Goal: Transaction & Acquisition: Purchase product/service

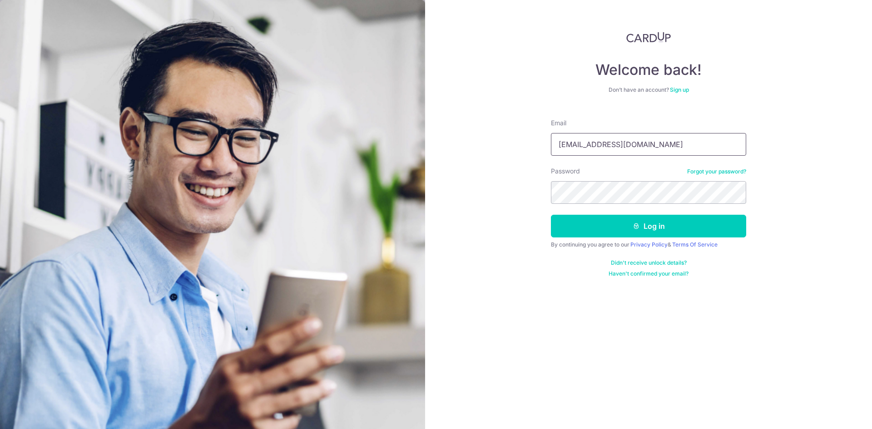
click at [631, 151] on input "laizihui95@gmail.com" at bounding box center [648, 144] width 195 height 23
click at [686, 150] on input "laizihui95@gmail.com" at bounding box center [648, 144] width 195 height 23
click at [686, 149] on input "laizihui95@gmail.com" at bounding box center [648, 144] width 195 height 23
type input "jarretgohsy@gmail.com"
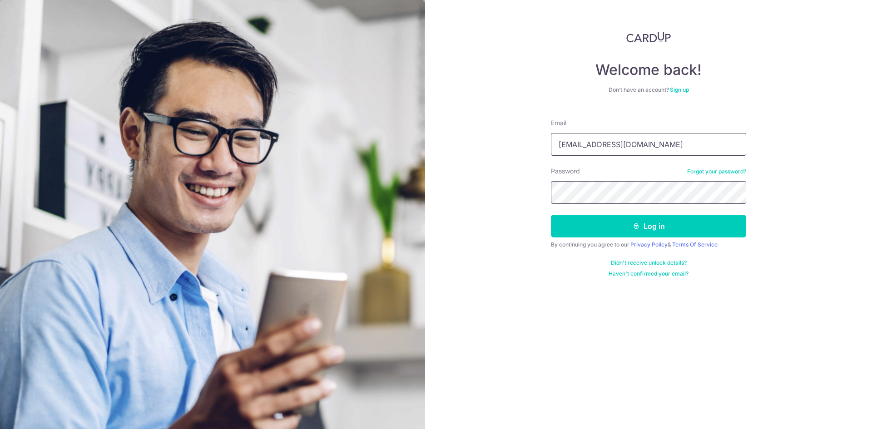
click at [551, 215] on button "Log in" at bounding box center [648, 226] width 195 height 23
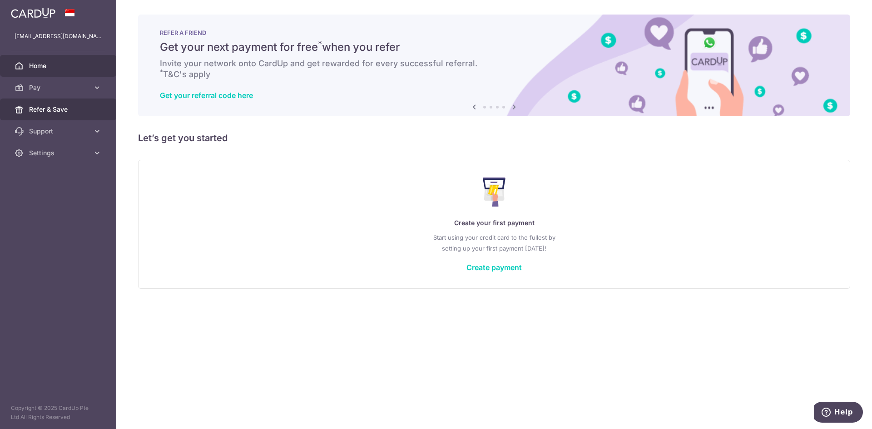
click at [93, 104] on link "Refer & Save" at bounding box center [58, 110] width 116 height 22
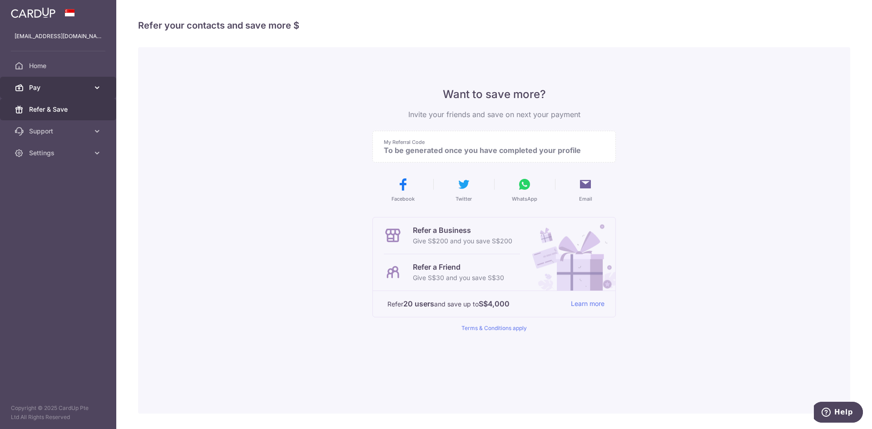
click at [91, 83] on link "Pay" at bounding box center [58, 88] width 116 height 22
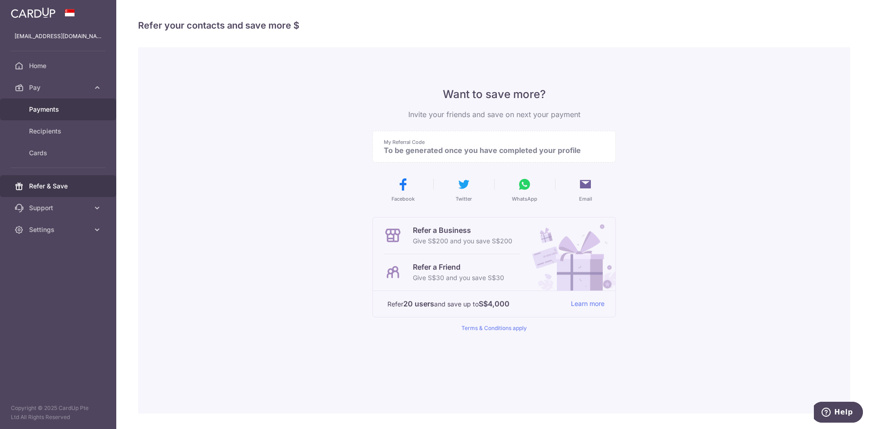
click at [98, 111] on link "Payments" at bounding box center [58, 110] width 116 height 22
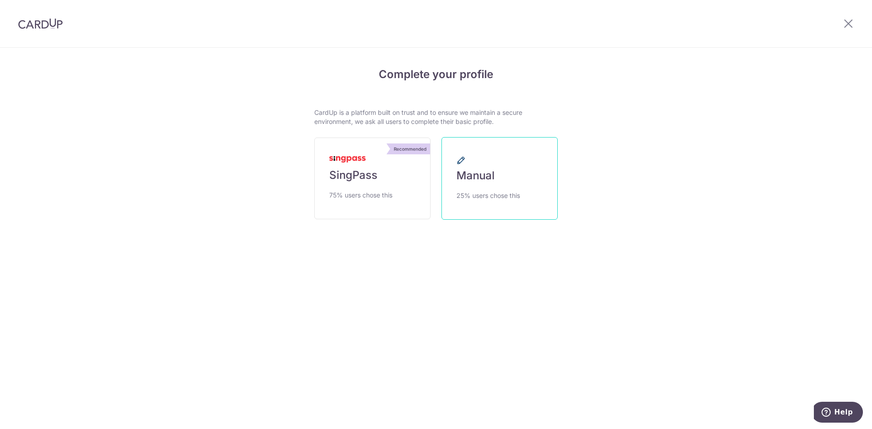
click at [525, 199] on link "Manual 25% users chose this" at bounding box center [500, 178] width 116 height 83
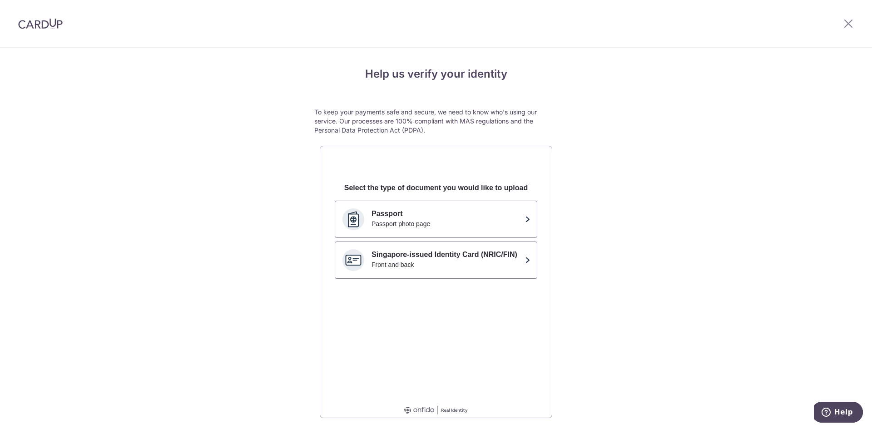
click at [847, 36] on div at bounding box center [848, 23] width 47 height 47
click at [852, 26] on icon at bounding box center [848, 23] width 11 height 11
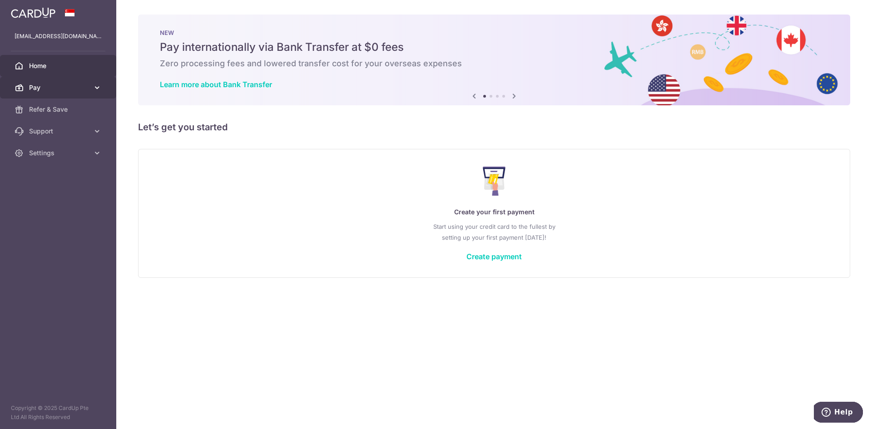
click at [48, 82] on link "Pay" at bounding box center [58, 88] width 116 height 22
click at [67, 86] on span "Pay" at bounding box center [59, 87] width 60 height 9
click at [50, 76] on link "Home" at bounding box center [58, 66] width 116 height 22
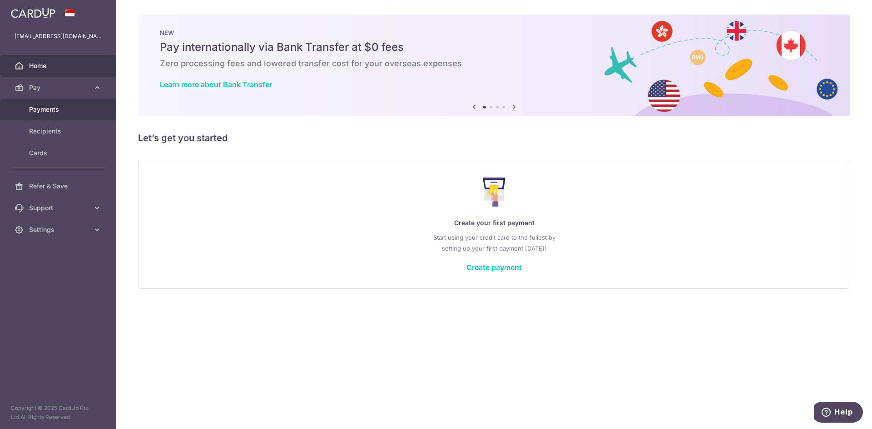
click at [66, 112] on span "Payments" at bounding box center [59, 109] width 60 height 9
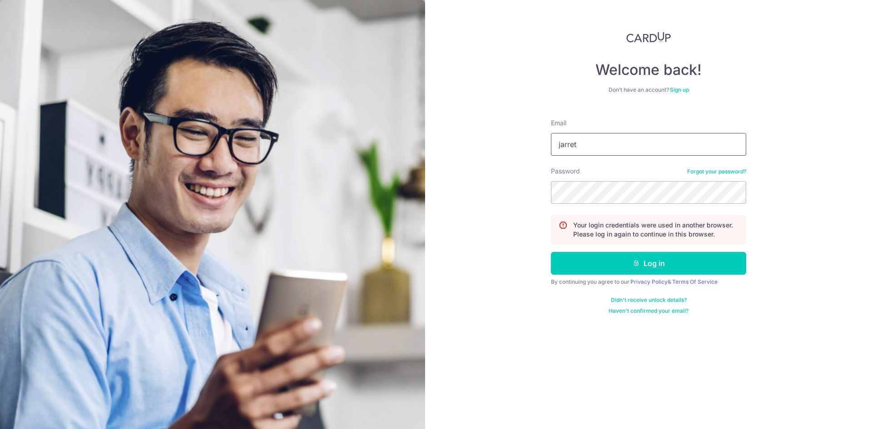
type input "jarretgohsy@gmail.com"
click at [551, 252] on button "Log in" at bounding box center [648, 263] width 195 height 23
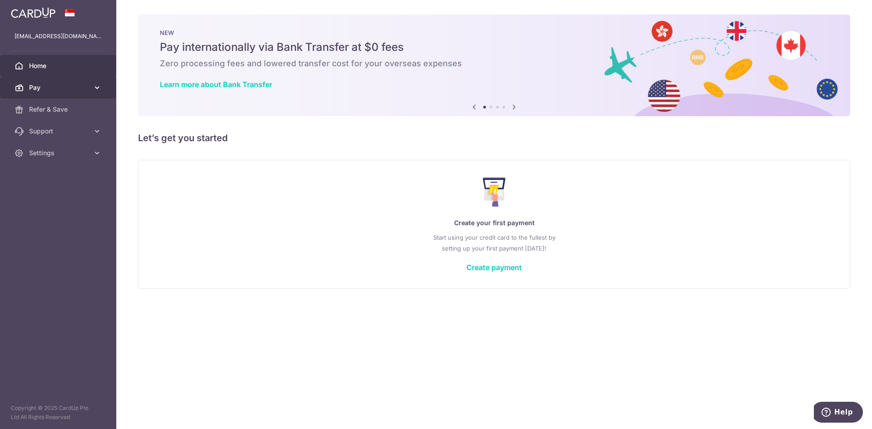
click at [69, 89] on span "Pay" at bounding box center [59, 87] width 60 height 9
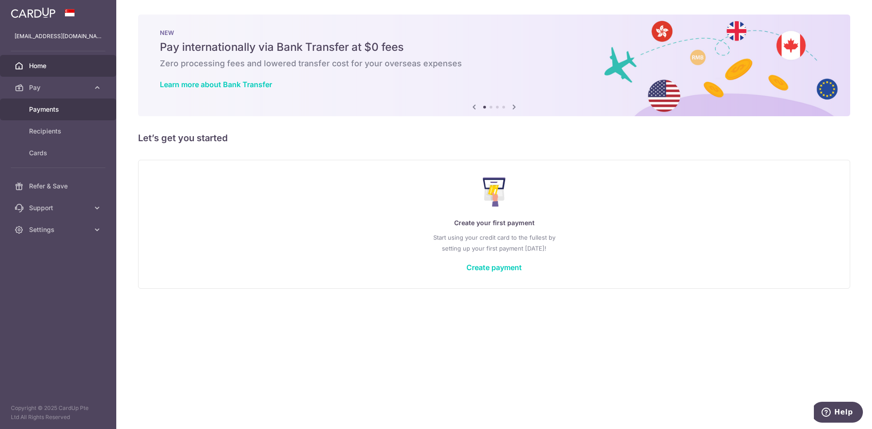
click at [79, 111] on span "Payments" at bounding box center [59, 109] width 60 height 9
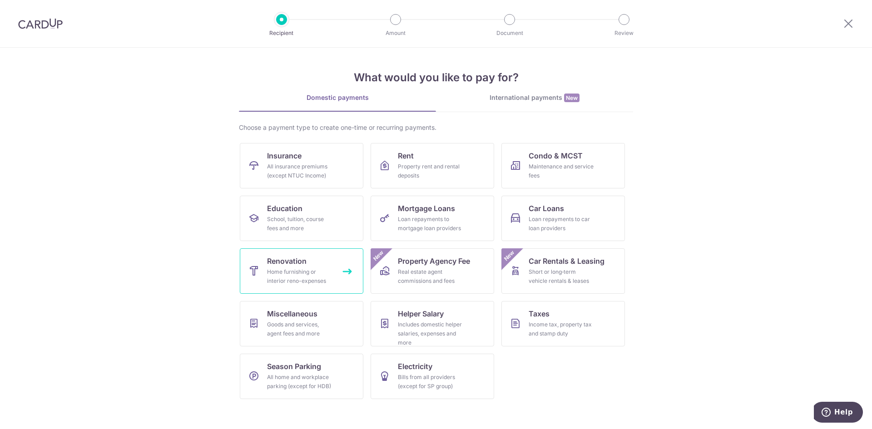
click at [329, 269] on div "Home furnishing or interior reno-expenses" at bounding box center [299, 277] width 65 height 18
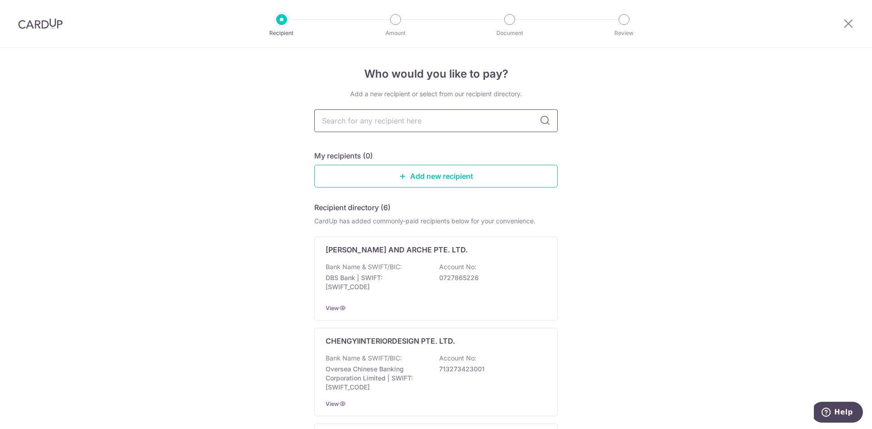
click at [444, 114] on input "text" at bounding box center [435, 120] width 243 height 23
type input "l"
drag, startPoint x: 648, startPoint y: 219, endPoint x: 575, endPoint y: 211, distance: 74.0
click at [519, 175] on link "Add new recipient" at bounding box center [435, 176] width 243 height 23
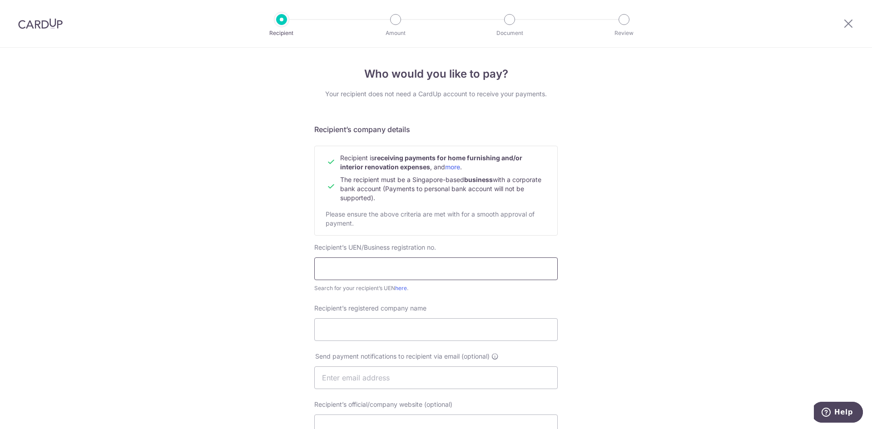
click at [449, 271] on input "text" at bounding box center [435, 269] width 243 height 23
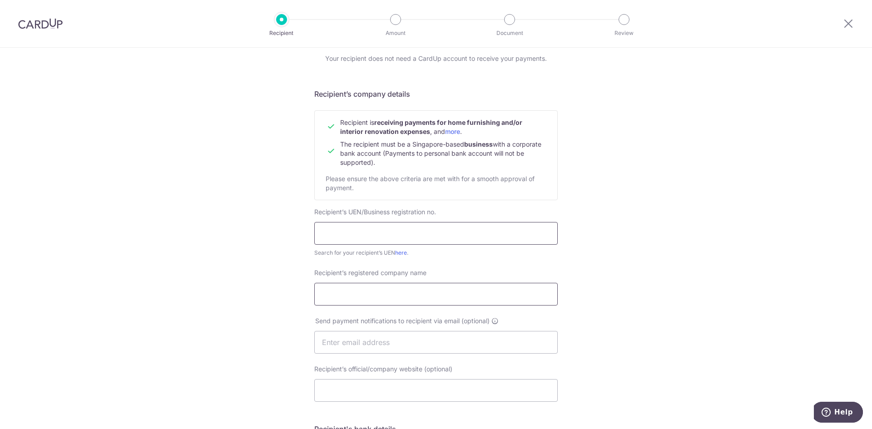
scroll to position [91, 0]
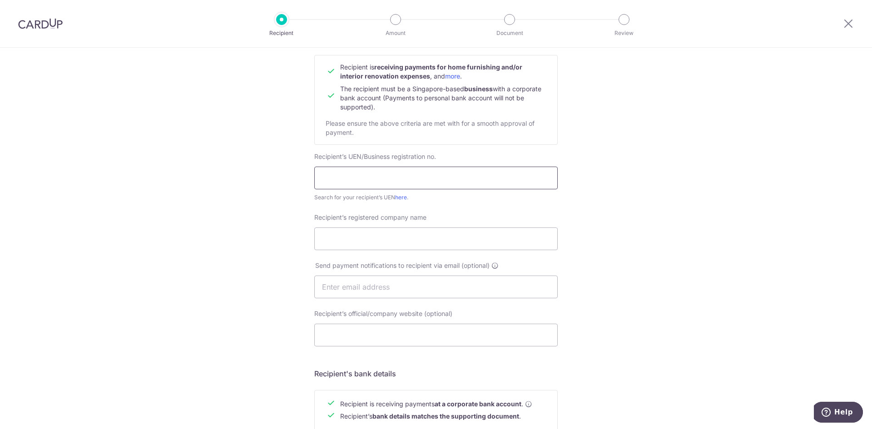
click at [340, 176] on input "text" at bounding box center [435, 178] width 243 height 23
paste input "202133618D"
type input "202133618D"
click at [439, 244] on input "Recipient’s registered company name" at bounding box center [435, 239] width 243 height 23
click at [361, 235] on input "Recipient’s registered company name" at bounding box center [435, 239] width 243 height 23
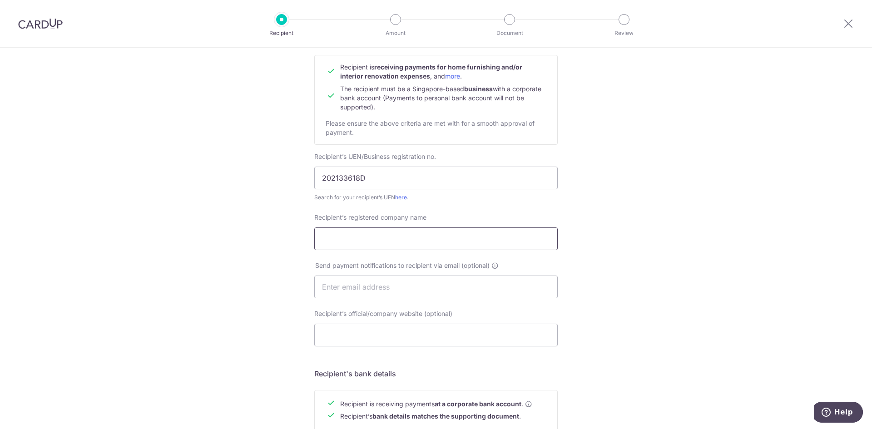
paste input "Layers Interior Pte. Ltd."
type input "Layers Interior Pte. Ltd."
click at [401, 293] on input "text" at bounding box center [435, 287] width 243 height 23
click at [363, 287] on input "text" at bounding box center [435, 287] width 243 height 23
paste input "[EMAIL_ADDRESS][DOMAIN_NAME]"
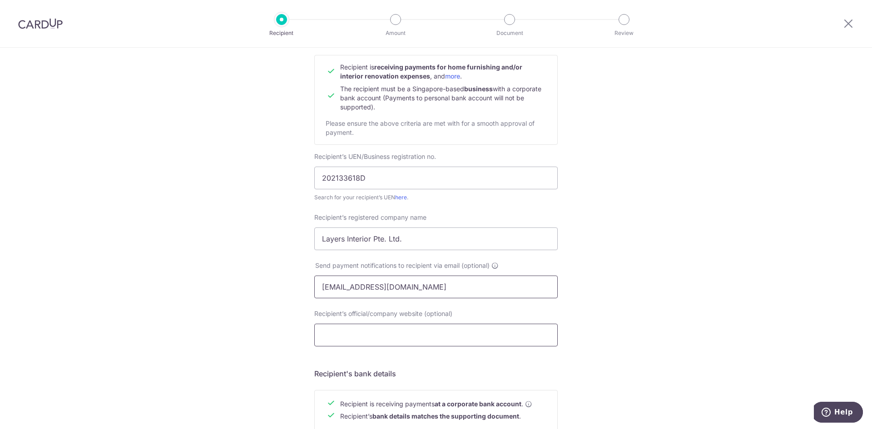
type input "[EMAIL_ADDRESS][DOMAIN_NAME]"
click at [476, 326] on input "Recipient’s official/company website (optional)" at bounding box center [435, 335] width 243 height 23
click at [437, 333] on input "Recipient’s official/company website (optional)" at bounding box center [435, 335] width 243 height 23
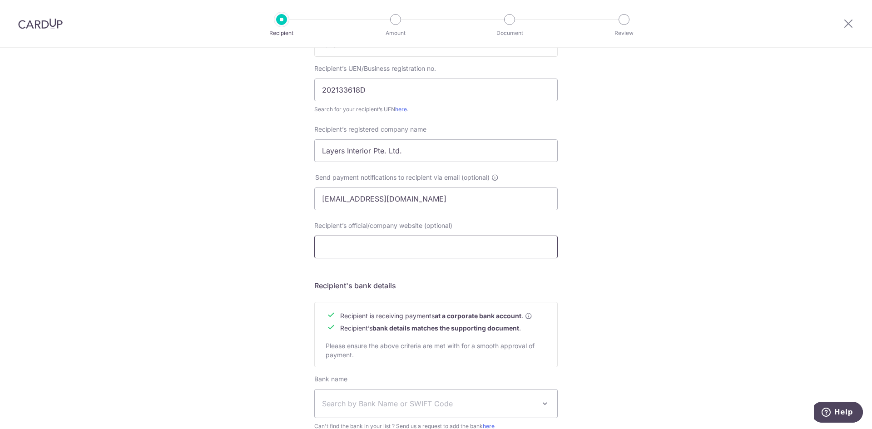
scroll to position [273, 0]
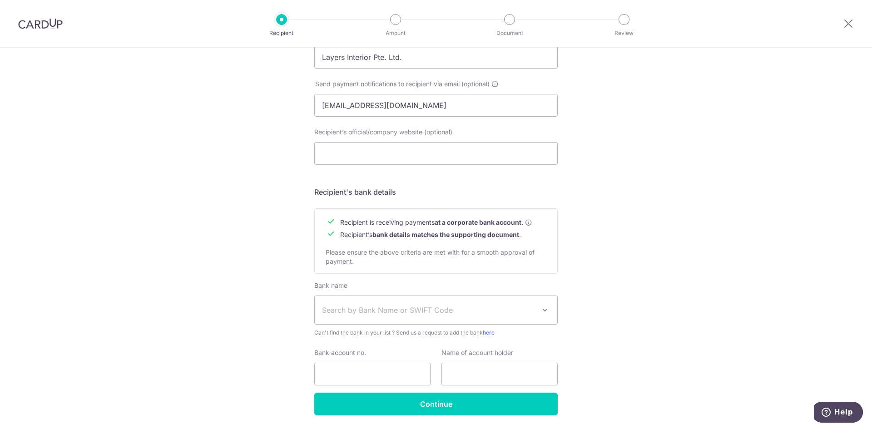
click at [407, 309] on span "Search by Bank Name or SWIFT Code" at bounding box center [429, 310] width 214 height 11
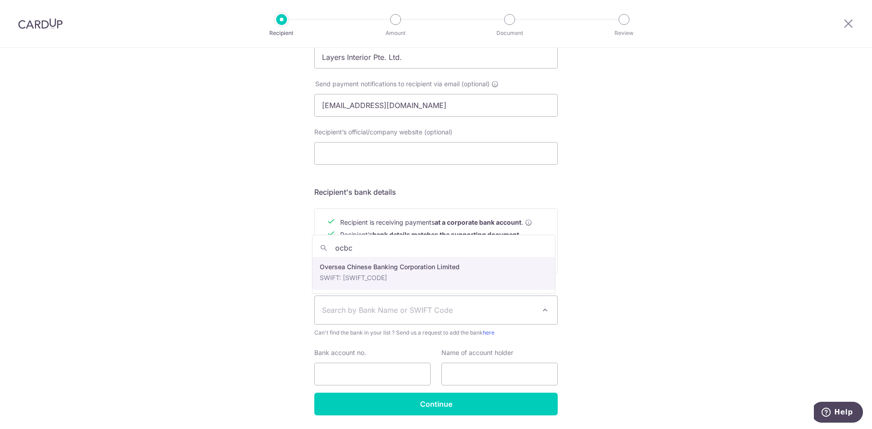
type input "ocbc"
select select "12"
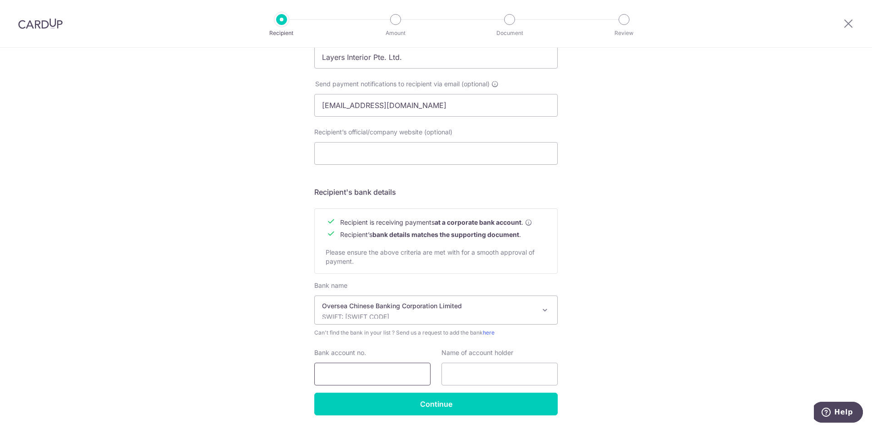
drag, startPoint x: 383, startPoint y: 368, endPoint x: 377, endPoint y: 371, distance: 6.7
click at [383, 368] on input "Bank account no." at bounding box center [372, 374] width 116 height 23
click at [374, 373] on input "Bank account no." at bounding box center [372, 374] width 116 height 23
paste input "6016-9206-4001"
type input "6016-9206-4001"
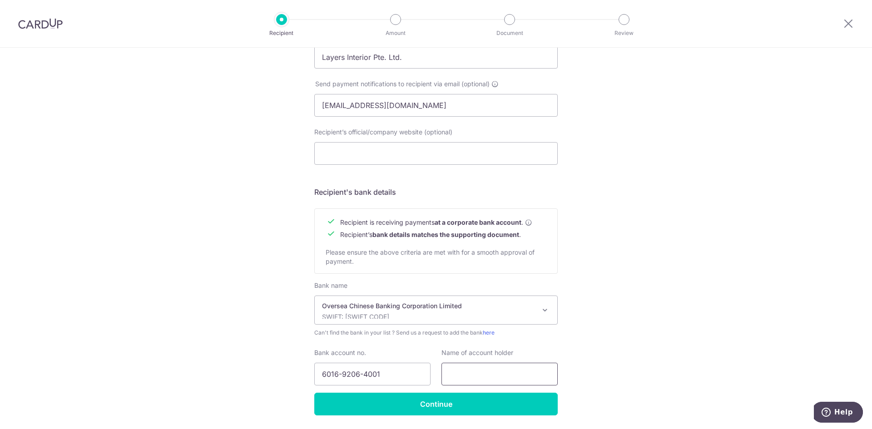
click at [484, 383] on input "text" at bounding box center [500, 374] width 116 height 23
drag, startPoint x: 471, startPoint y: 373, endPoint x: 471, endPoint y: 378, distance: 4.6
click at [471, 373] on input "text" at bounding box center [500, 374] width 116 height 23
paste input "LAYERS INTERIOR PTE. LTD."
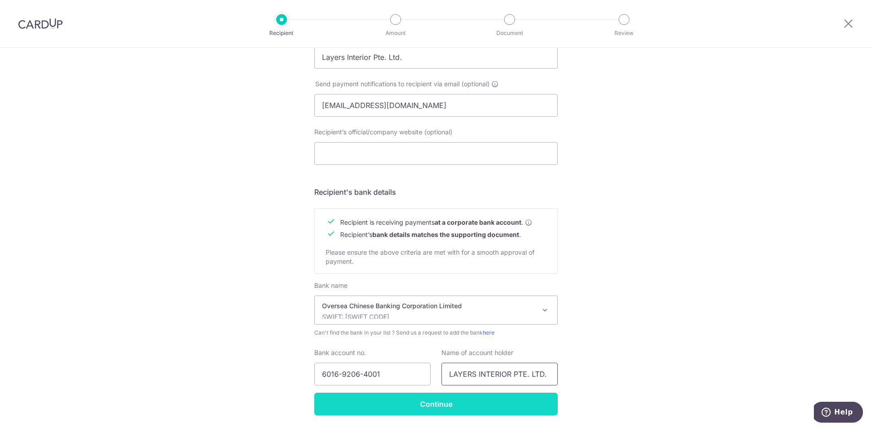
type input "LAYERS INTERIOR PTE. LTD."
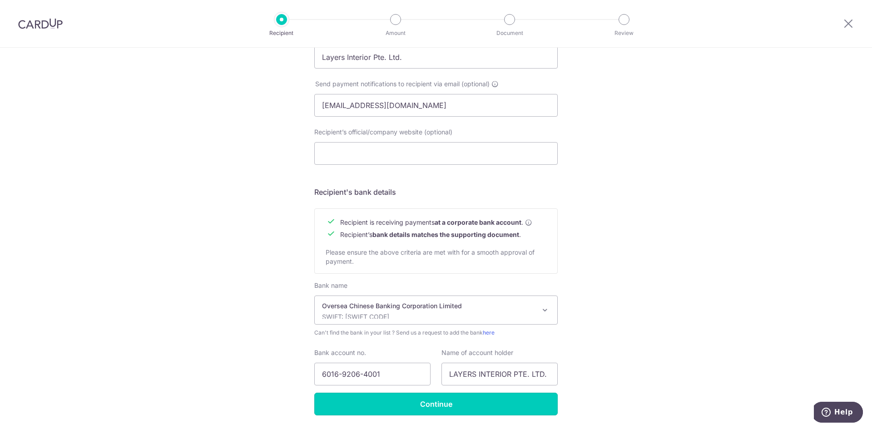
drag, startPoint x: 466, startPoint y: 400, endPoint x: 502, endPoint y: 394, distance: 36.4
click at [467, 400] on input "Continue" at bounding box center [435, 404] width 243 height 23
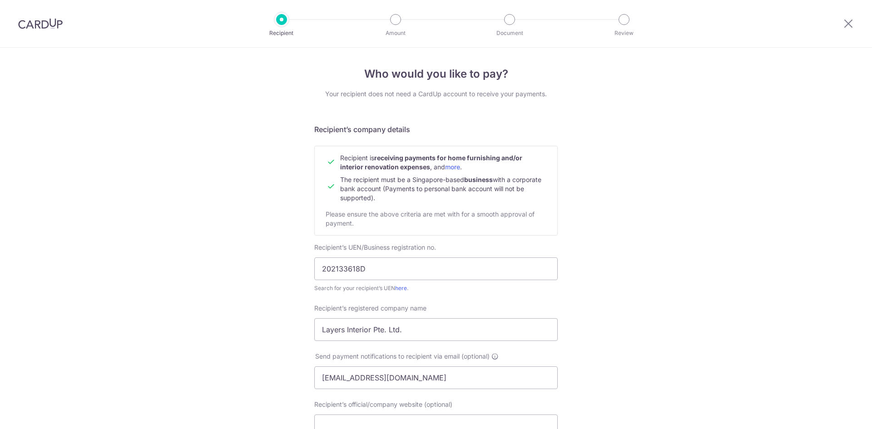
scroll to position [323, 0]
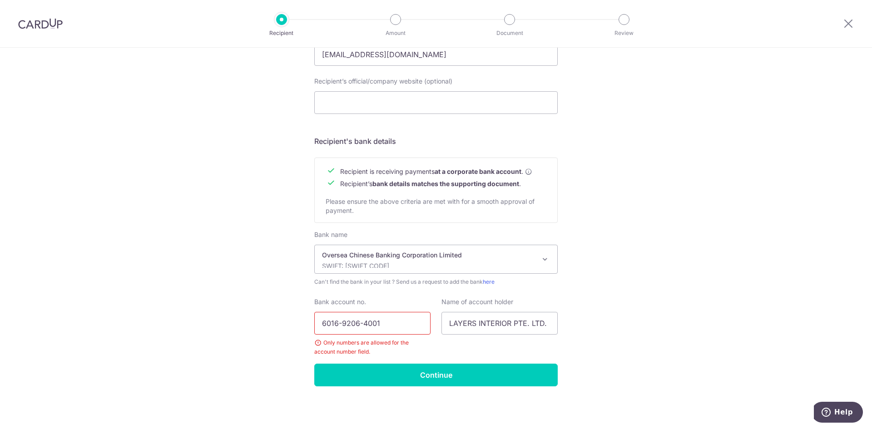
drag, startPoint x: 338, startPoint y: 324, endPoint x: 359, endPoint y: 320, distance: 22.2
click at [344, 323] on input "6016-9206-4001" at bounding box center [372, 323] width 116 height 23
type input "601692064001"
click at [532, 367] on input "Continue" at bounding box center [435, 375] width 243 height 23
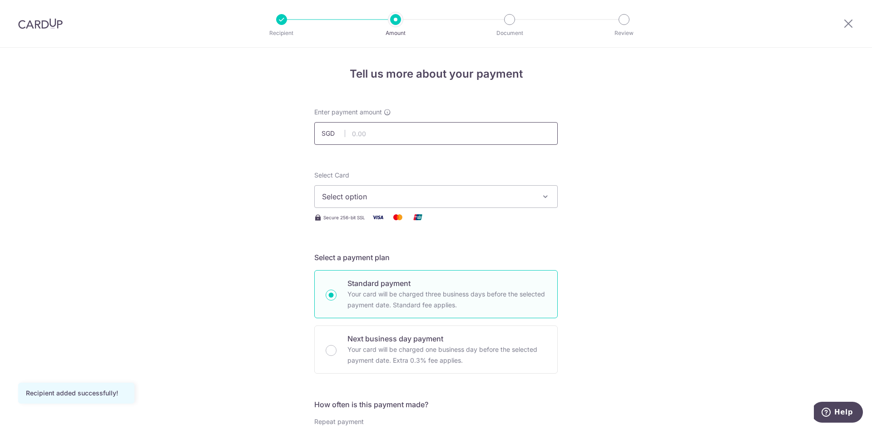
drag, startPoint x: 0, startPoint y: 0, endPoint x: 479, endPoint y: 125, distance: 495.0
click at [479, 125] on input "text" at bounding box center [435, 133] width 243 height 23
type input "20,000.00"
click at [517, 200] on span "Select option" at bounding box center [428, 196] width 212 height 11
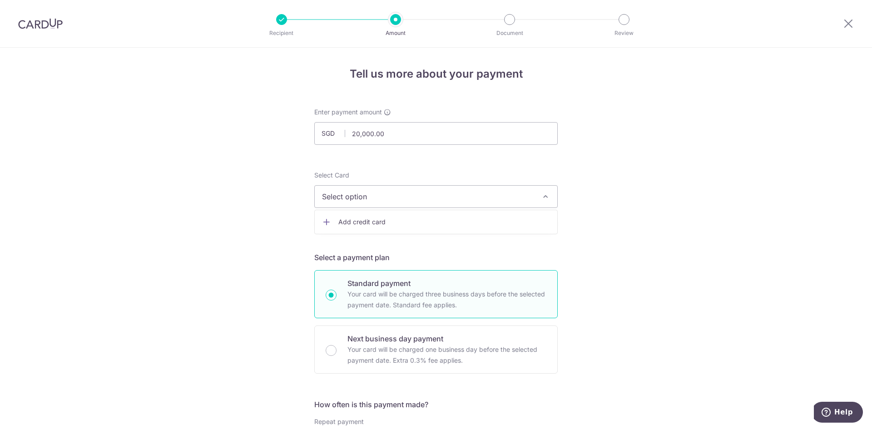
click at [484, 222] on span "Add credit card" at bounding box center [444, 222] width 212 height 9
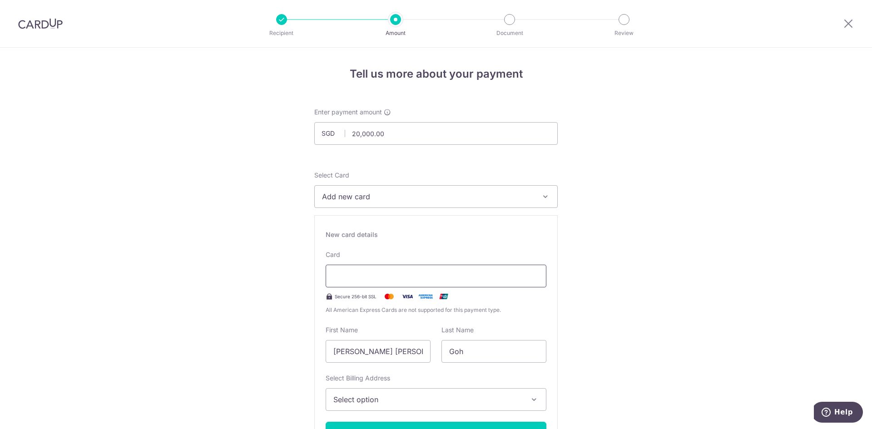
click at [487, 268] on div at bounding box center [436, 276] width 221 height 23
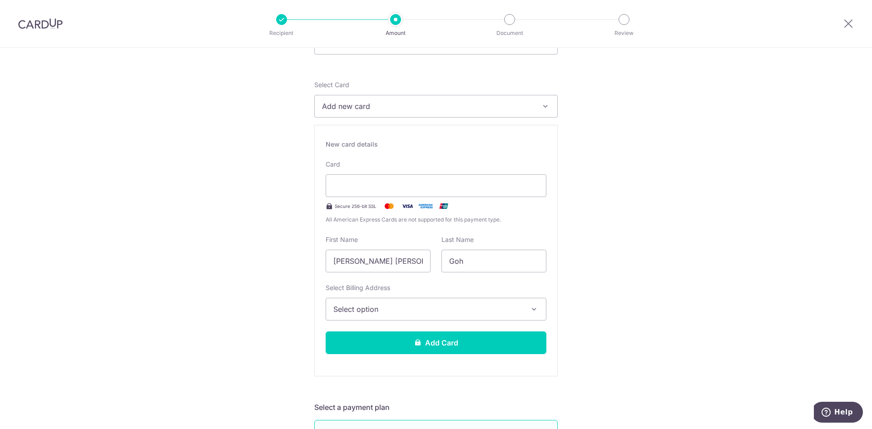
scroll to position [91, 0]
click at [414, 310] on span "Select option" at bounding box center [427, 308] width 189 height 11
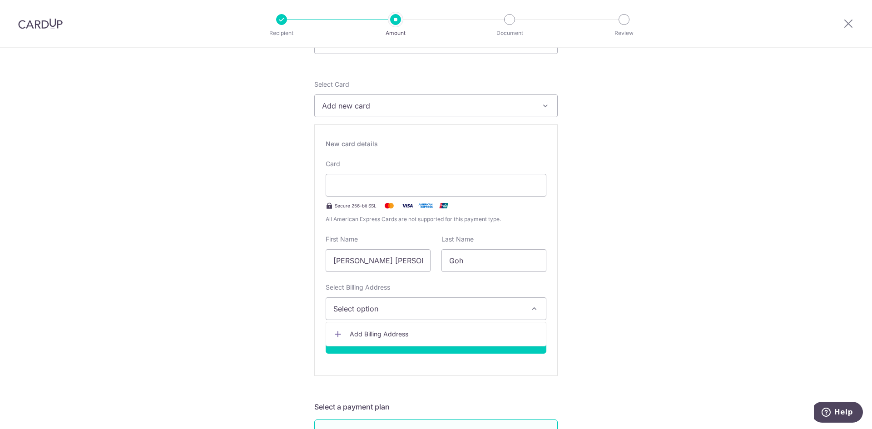
click at [418, 335] on span "Add Billing Address" at bounding box center [444, 334] width 189 height 9
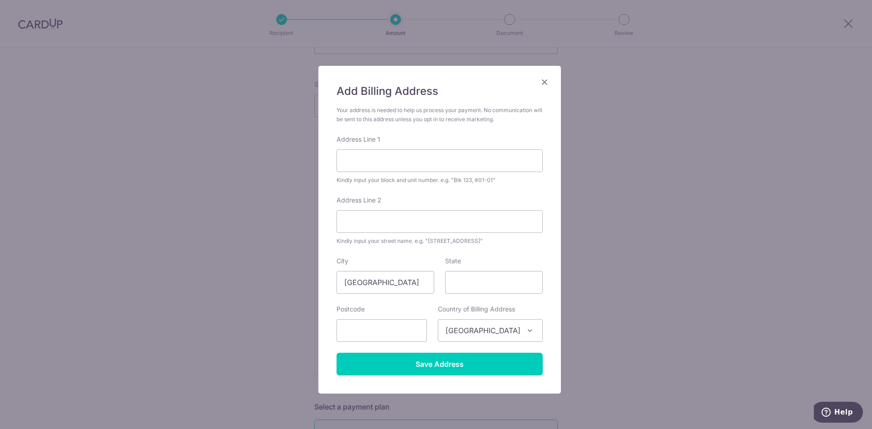
click at [423, 178] on div "Kindly input your block and unit number. e.g. "Blk 123, #01-01"" at bounding box center [440, 180] width 206 height 9
click at [427, 162] on input "Address Line 1" at bounding box center [440, 160] width 206 height 23
click at [580, 193] on div "Add Billing Address Your address is needed to help us process your payment. No …" at bounding box center [436, 214] width 872 height 429
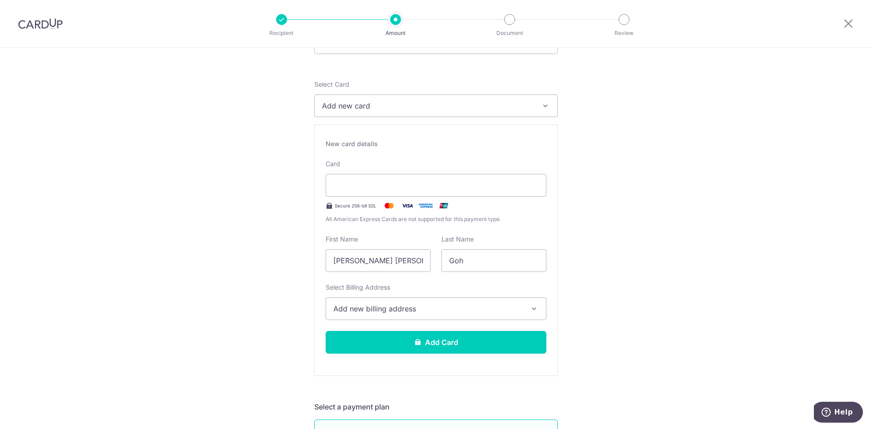
click at [356, 312] on span "Add new billing address" at bounding box center [427, 308] width 189 height 11
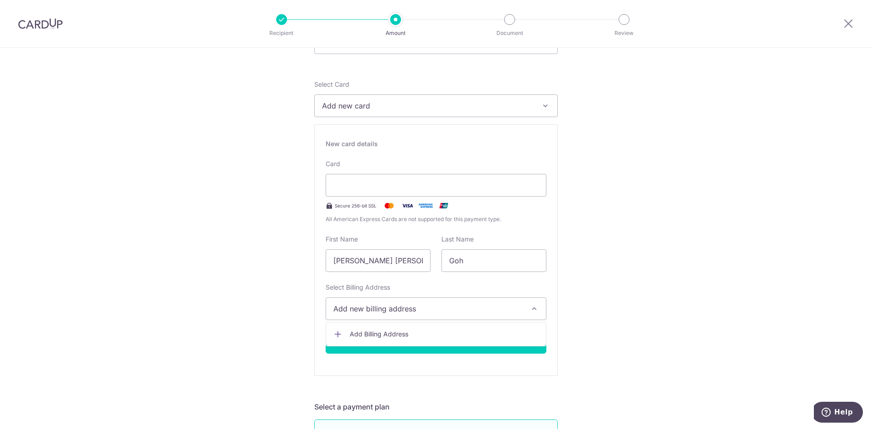
click at [407, 326] on ul "Add Billing Address" at bounding box center [436, 334] width 221 height 25
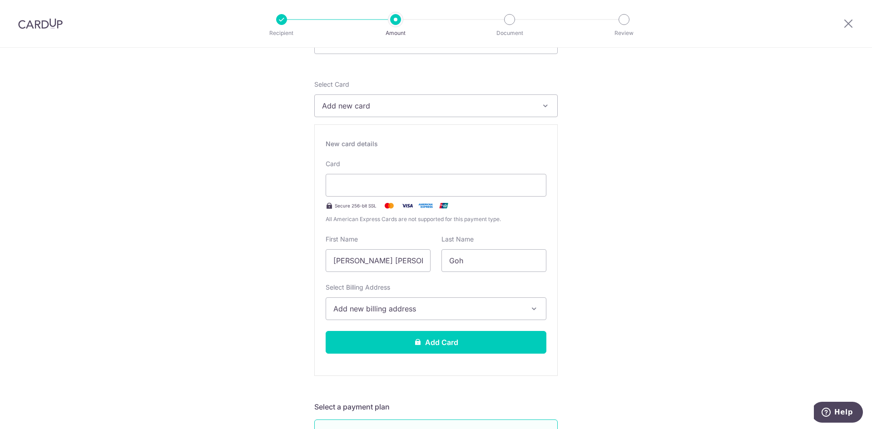
click at [417, 308] on span "Add new billing address" at bounding box center [427, 308] width 189 height 11
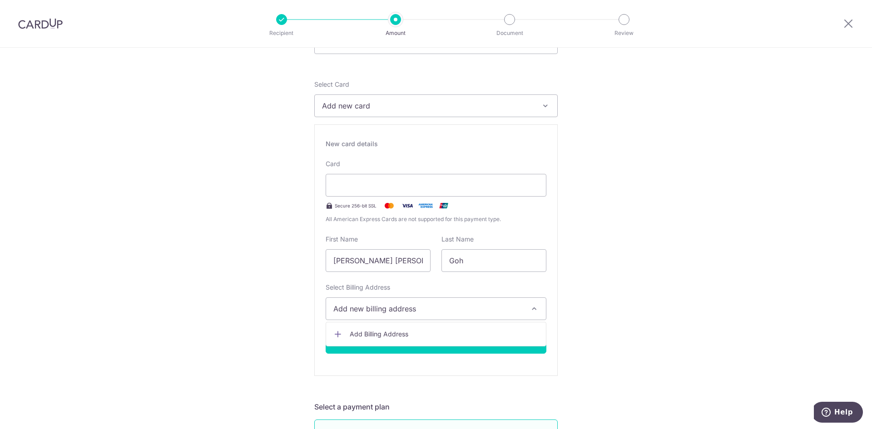
click at [415, 333] on span "Add Billing Address" at bounding box center [444, 334] width 189 height 9
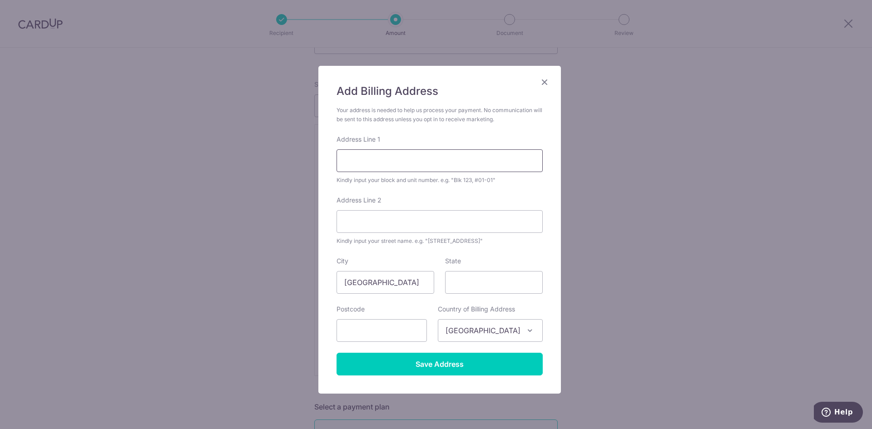
click at [462, 156] on input "Address Line 1" at bounding box center [440, 160] width 206 height 23
click at [357, 216] on input "Address Line 2" at bounding box center [440, 221] width 206 height 23
click at [452, 215] on input "Address Line 2" at bounding box center [440, 221] width 206 height 23
click at [461, 167] on input "Address Line 1" at bounding box center [440, 160] width 206 height 23
type input "Blk 523 Hougang Ave 6"
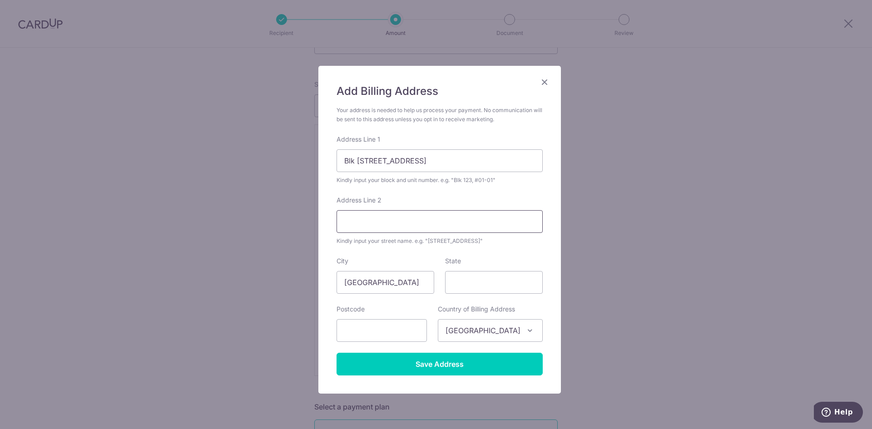
type input "#12-113"
type input "530523"
click at [395, 215] on input "#12-113" at bounding box center [440, 221] width 206 height 23
click at [483, 194] on form "Your address is needed to help us process your payment. No communication will b…" at bounding box center [440, 241] width 206 height 270
click at [496, 285] on input "State" at bounding box center [494, 282] width 98 height 23
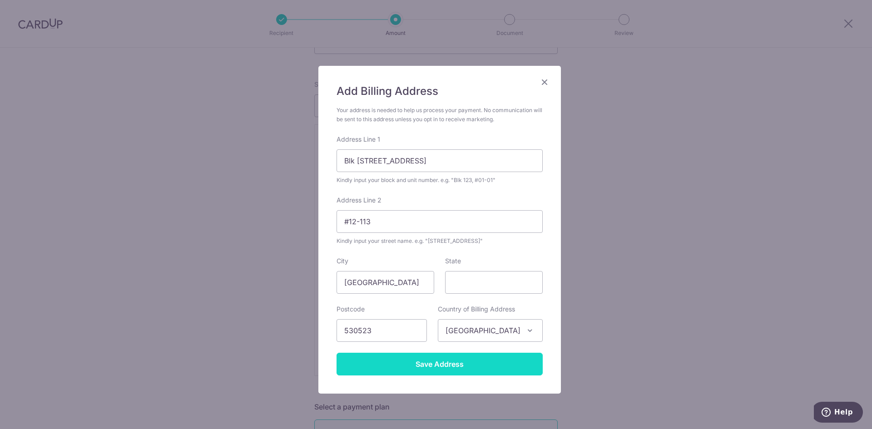
click at [468, 363] on input "Save Address" at bounding box center [440, 364] width 206 height 23
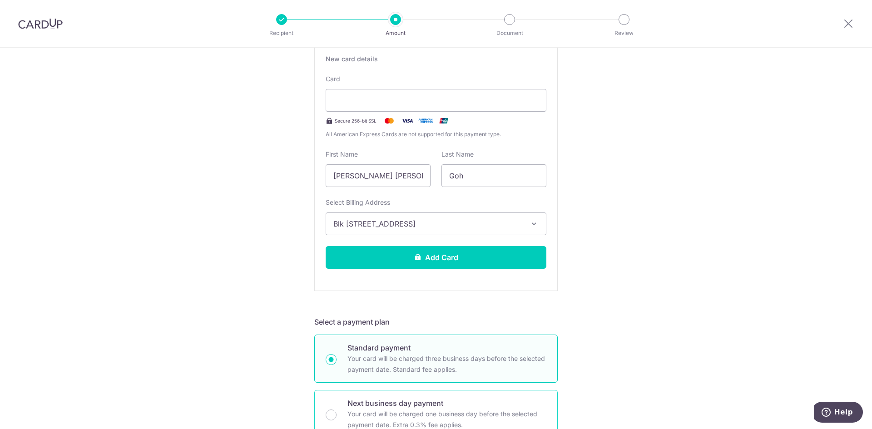
scroll to position [227, 0]
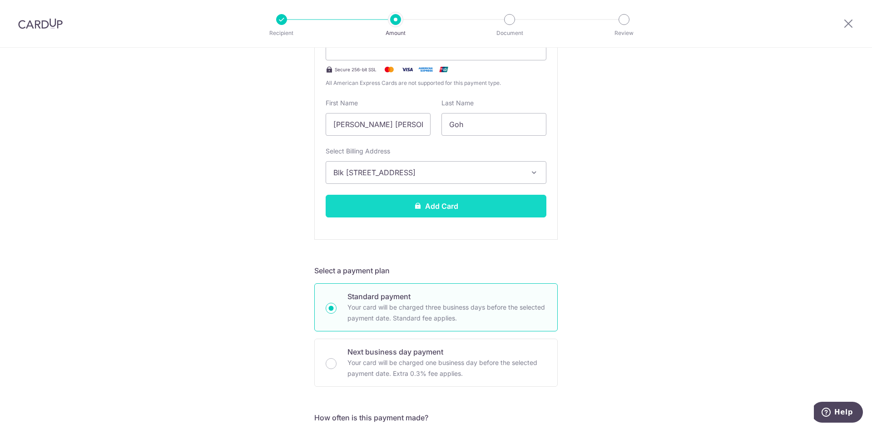
click at [501, 209] on button "Add Card" at bounding box center [436, 206] width 221 height 23
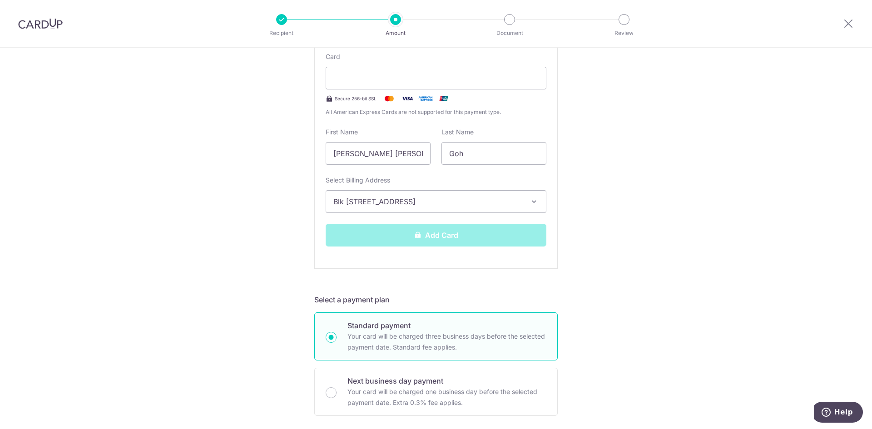
scroll to position [182, 0]
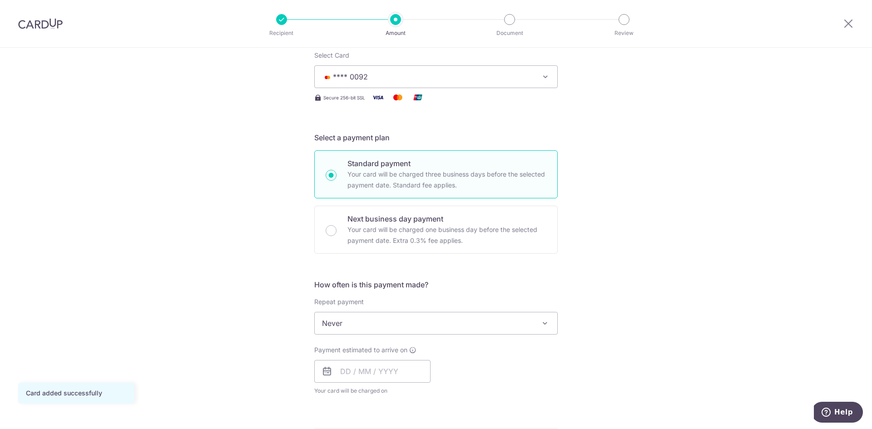
scroll to position [136, 0]
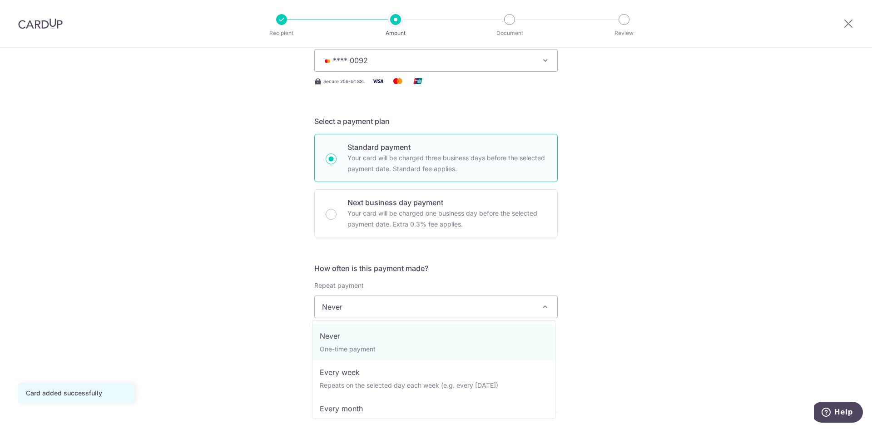
click at [485, 303] on span "Never" at bounding box center [436, 307] width 243 height 22
click at [587, 288] on div "Tell us more about your payment Enter payment amount SGD 20,000.00 20000.00 Car…" at bounding box center [436, 352] width 872 height 883
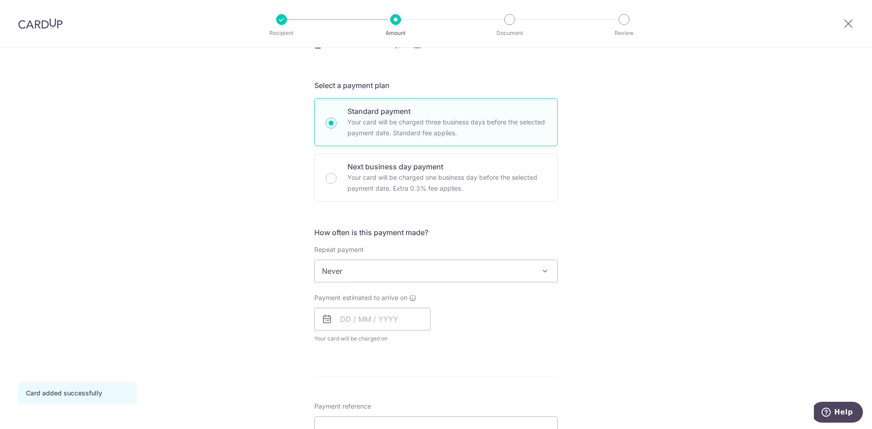
scroll to position [227, 0]
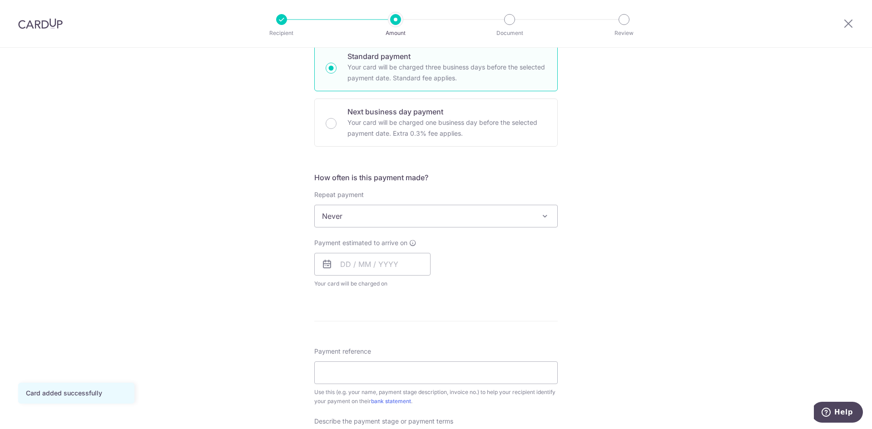
click at [330, 265] on icon at bounding box center [327, 264] width 11 height 11
click at [349, 266] on input "text" at bounding box center [372, 264] width 116 height 23
drag, startPoint x: 387, startPoint y: 362, endPoint x: 498, endPoint y: 363, distance: 110.9
click at [387, 362] on link "15" at bounding box center [387, 365] width 15 height 15
type input "[DATE]"
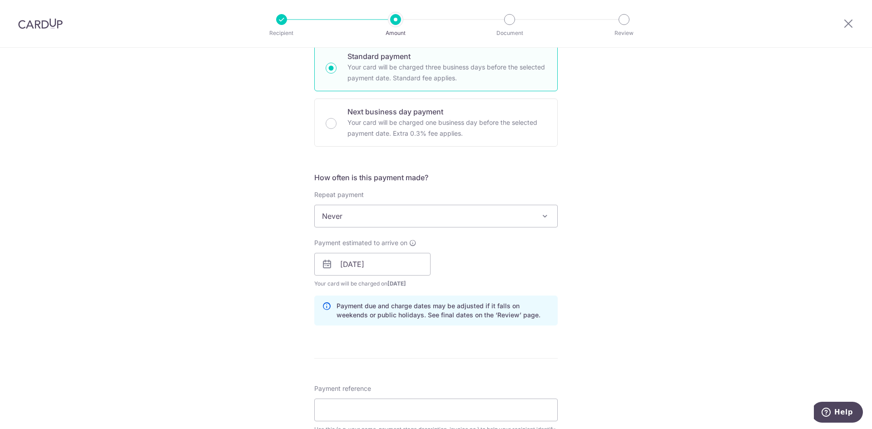
click at [561, 262] on div "Payment estimated to arrive on [DATE] Prev Next Oct Nov [DATE] 2026 2027 2028 2…" at bounding box center [436, 263] width 254 height 50
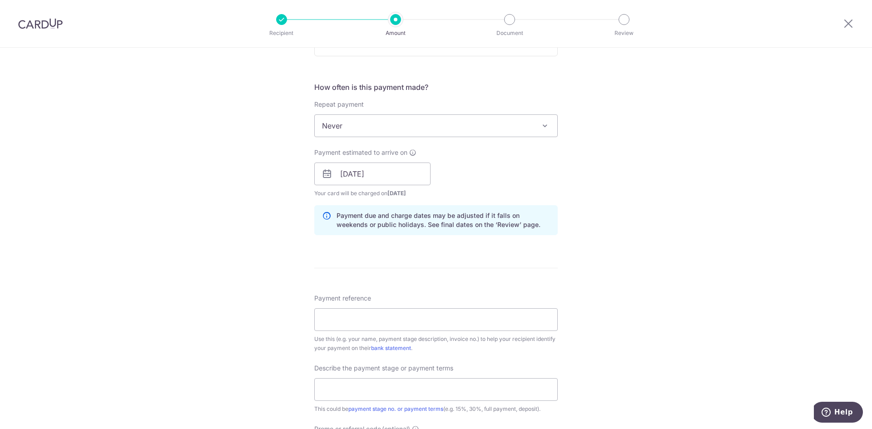
scroll to position [318, 0]
click at [467, 323] on input "Payment reference" at bounding box center [435, 319] width 243 height 23
click at [462, 307] on div "Payment reference Use this (e.g. your name, payment stage description, invoice …" at bounding box center [435, 322] width 243 height 59
click at [359, 321] on input "Payment reference" at bounding box center [435, 319] width 243 height 23
paste input "[STREET_ADDRESS],"
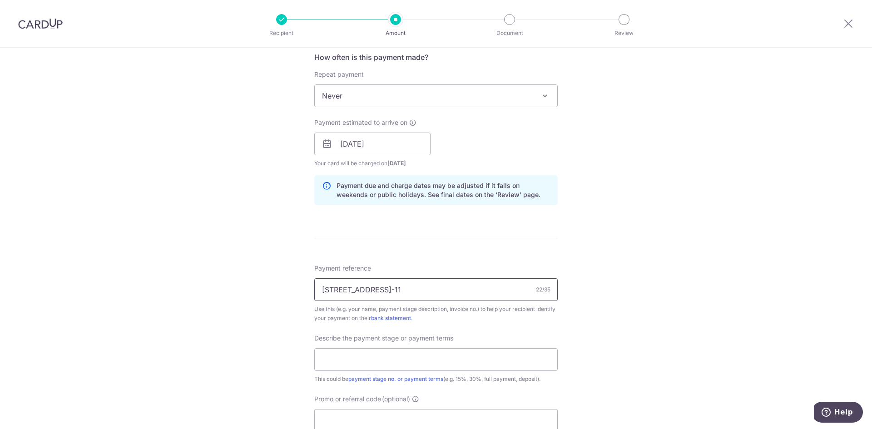
scroll to position [363, 0]
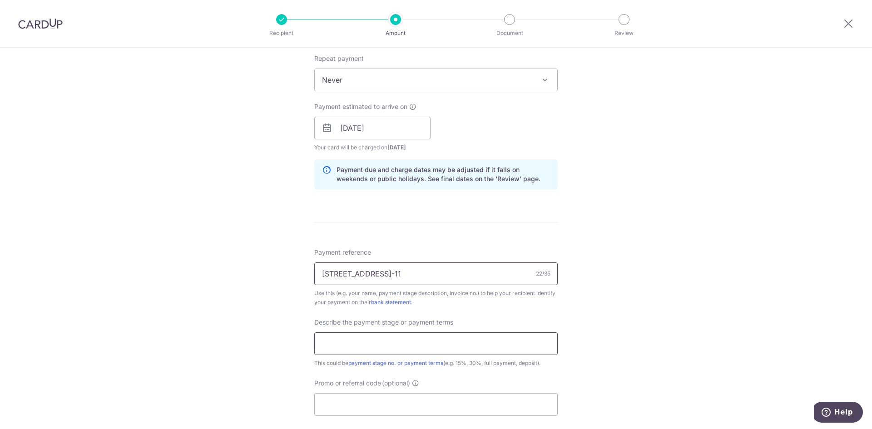
type input "[STREET_ADDRESS]-11"
click at [441, 349] on input "text" at bounding box center [435, 344] width 243 height 23
click at [630, 368] on div "Tell us more about your payment Enter payment amount SGD 20,000.00 20000.00 Car…" at bounding box center [436, 144] width 872 height 920
click at [428, 345] on input "text" at bounding box center [435, 344] width 243 height 23
drag, startPoint x: 450, startPoint y: 348, endPoint x: 453, endPoint y: 354, distance: 6.9
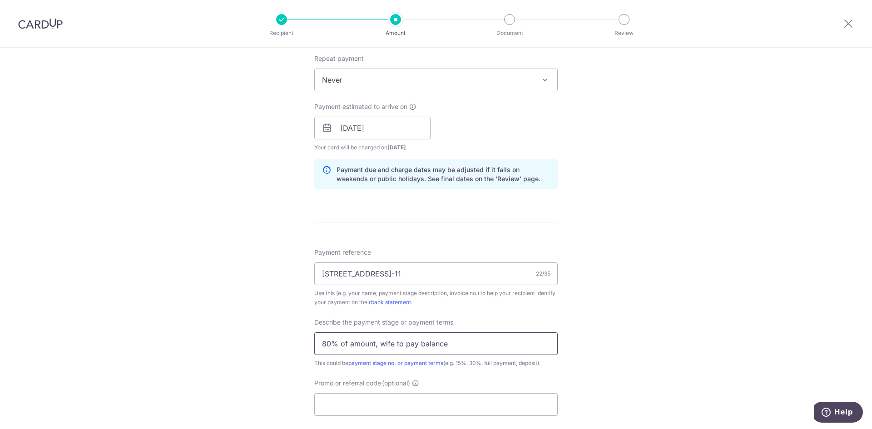
click at [450, 348] on input "80% of amount, wife to pay balance" at bounding box center [435, 344] width 243 height 23
type input "80% of amount, wife to pay balance"
drag, startPoint x: 459, startPoint y: 373, endPoint x: 469, endPoint y: 376, distance: 10.1
click at [460, 373] on div "Payment reference 29 Yishun Close #04-11 22/35 Use this (e.g. your name, paymen…" at bounding box center [435, 332] width 243 height 168
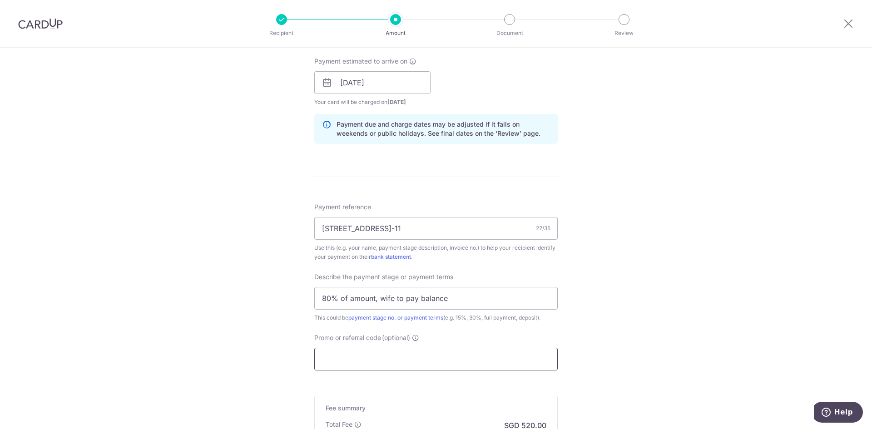
click at [451, 354] on input "Promo or referral code (optional)" at bounding box center [435, 359] width 243 height 23
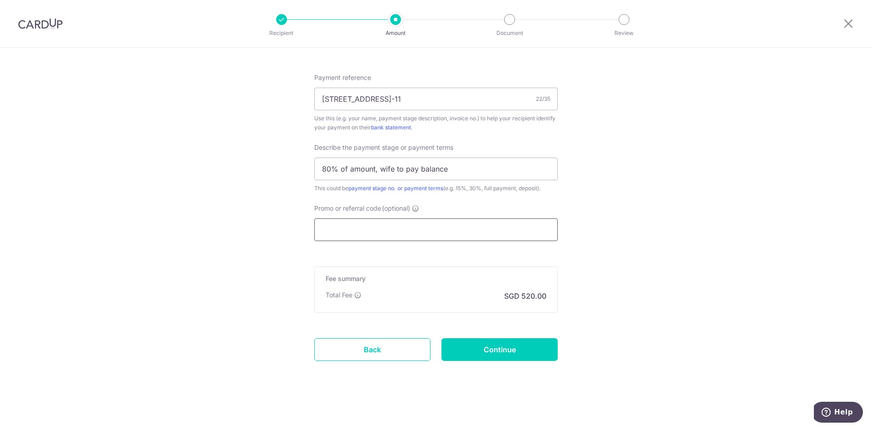
paste input "RENO25ONE"
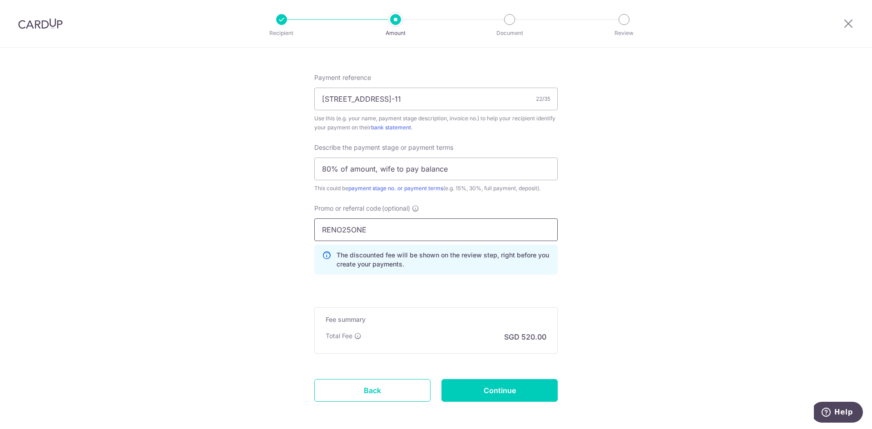
type input "RENO25ONE"
drag, startPoint x: 424, startPoint y: 267, endPoint x: 408, endPoint y: 288, distance: 26.5
click at [424, 268] on p "The discounted fee will be shown on the review step, right before you create yo…" at bounding box center [444, 260] width 214 height 18
click at [430, 222] on input "RENO25ONE" at bounding box center [435, 230] width 243 height 23
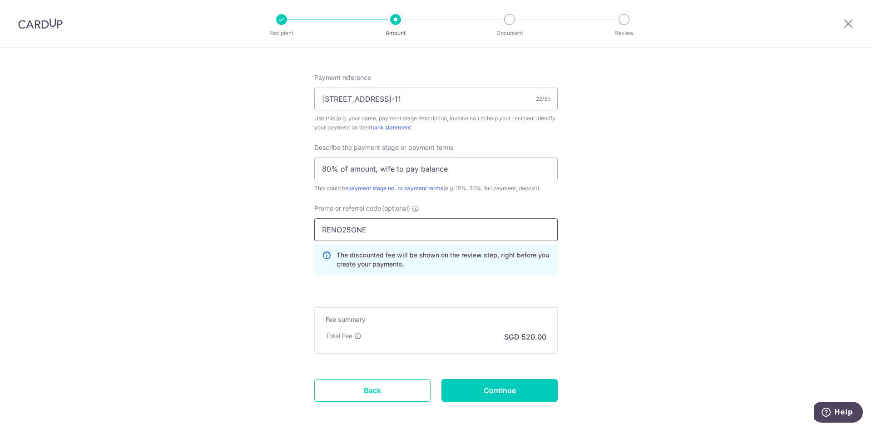
click at [547, 228] on input "RENO25ONE" at bounding box center [435, 230] width 243 height 23
click at [536, 390] on input "Continue" at bounding box center [500, 390] width 116 height 23
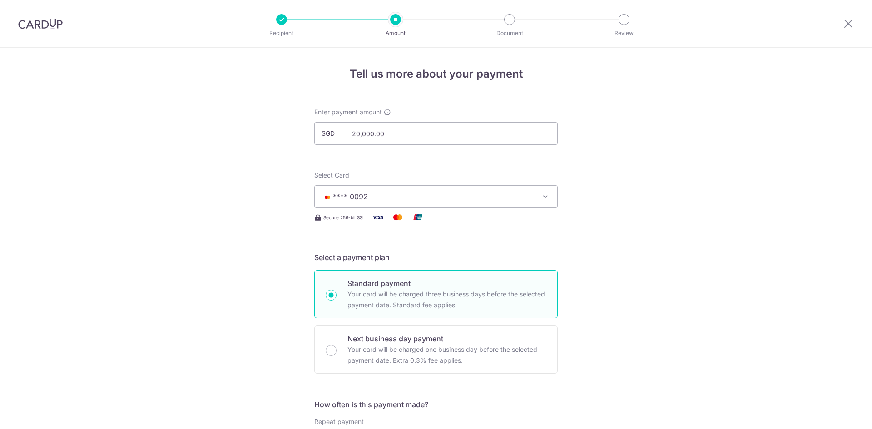
scroll to position [605, 0]
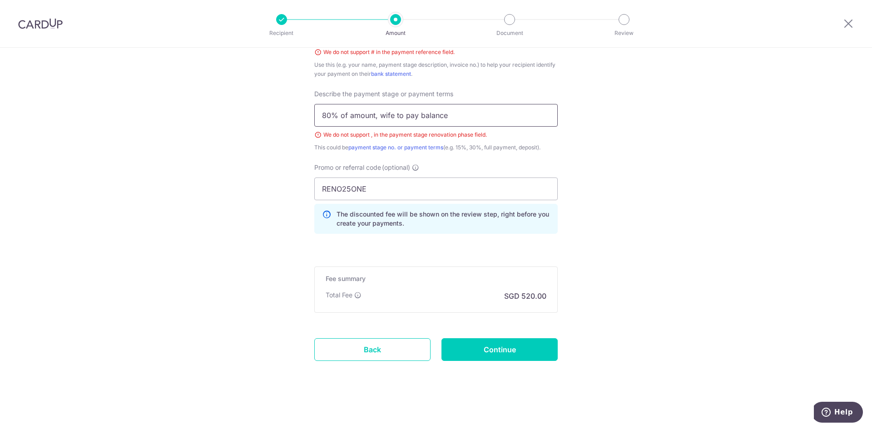
drag, startPoint x: 483, startPoint y: 116, endPoint x: 373, endPoint y: 114, distance: 110.9
click at [373, 114] on input "80% of amount, wife to pay balance" at bounding box center [435, 115] width 243 height 23
type input "80% of amount"
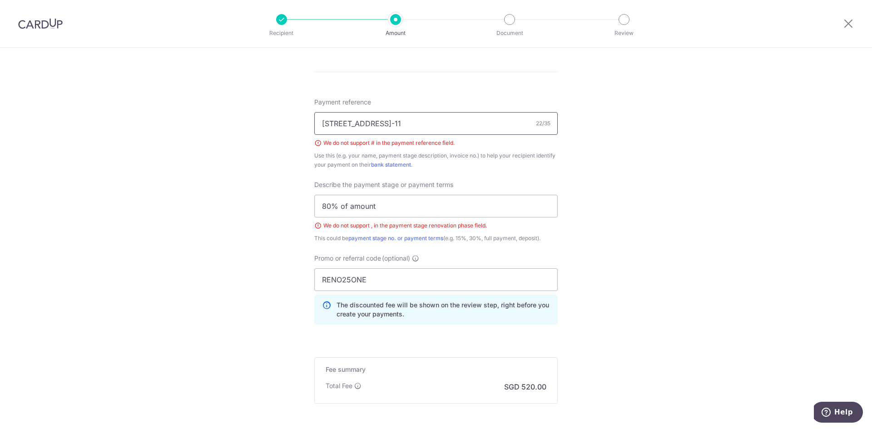
click at [378, 121] on input "29 Yishun Close #04-11" at bounding box center [435, 123] width 243 height 23
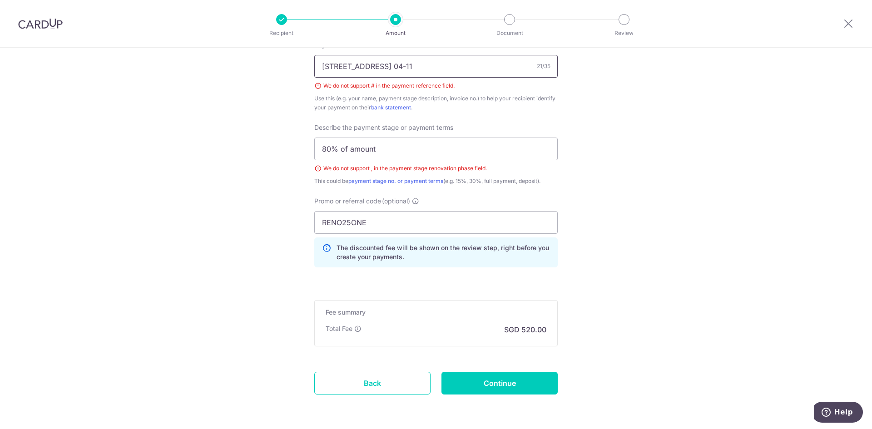
scroll to position [605, 0]
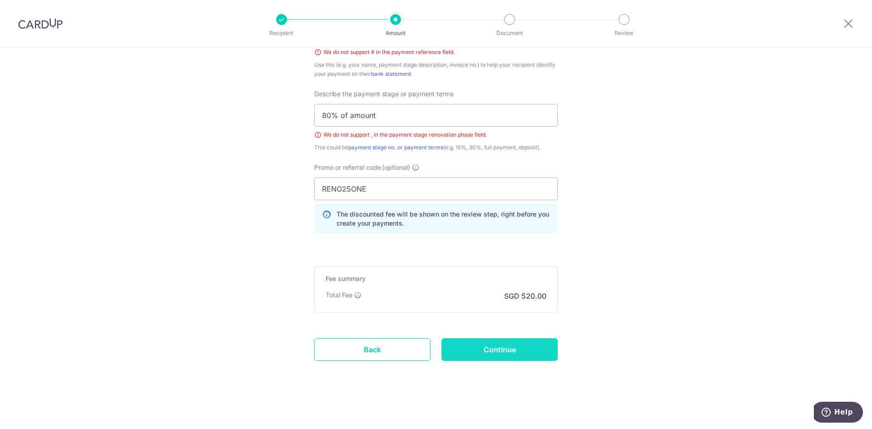
type input "[STREET_ADDRESS] 04-11"
click at [508, 349] on input "Continue" at bounding box center [500, 349] width 116 height 23
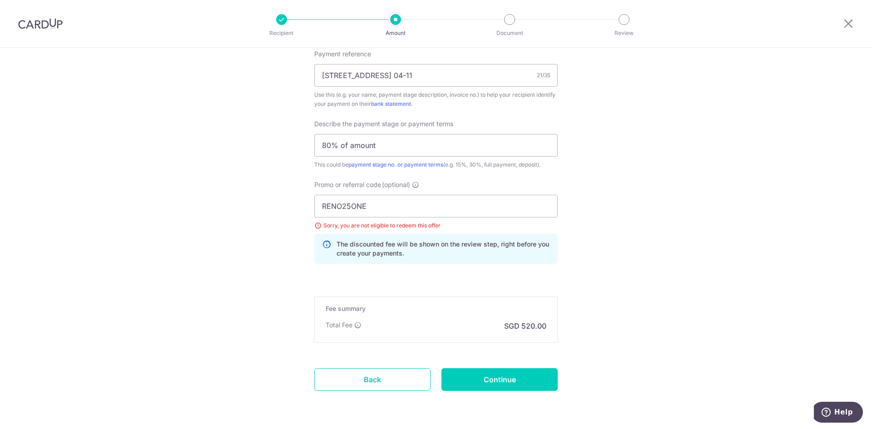
scroll to position [547, 0]
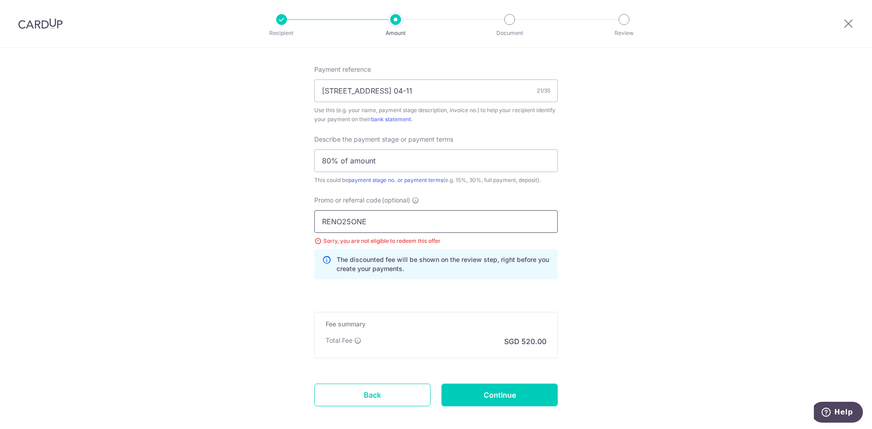
click at [409, 213] on input "RENO25ONE" at bounding box center [435, 221] width 243 height 23
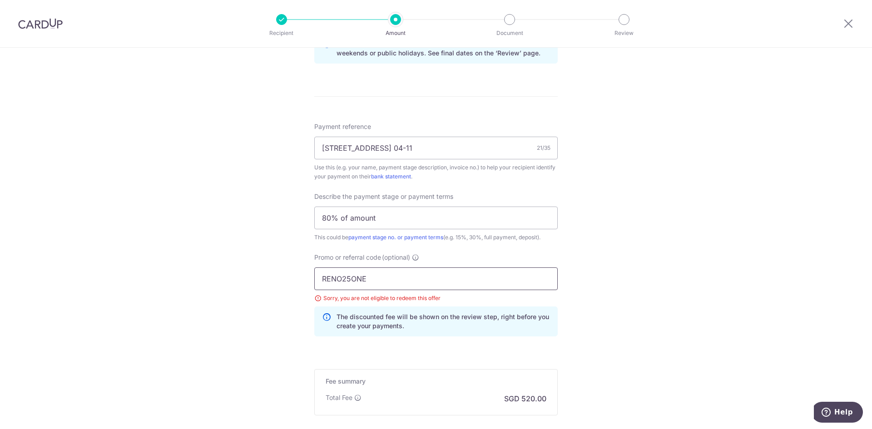
scroll to position [456, 0]
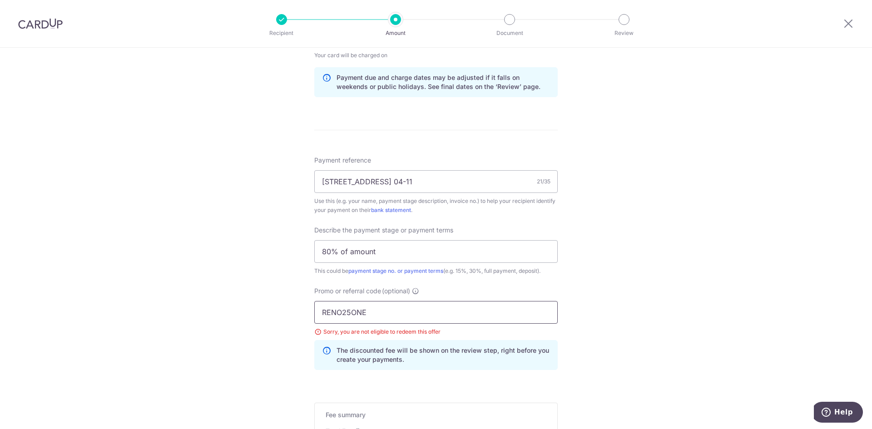
drag, startPoint x: 386, startPoint y: 305, endPoint x: 301, endPoint y: 306, distance: 84.5
click at [301, 306] on div "Tell us more about your payment Enter payment amount SGD 20,000.00 20000.00 Sel…" at bounding box center [436, 79] width 872 height 974
paste input "MILELION"
click at [456, 309] on input "MILELION" at bounding box center [435, 312] width 243 height 23
type input "MILELION"
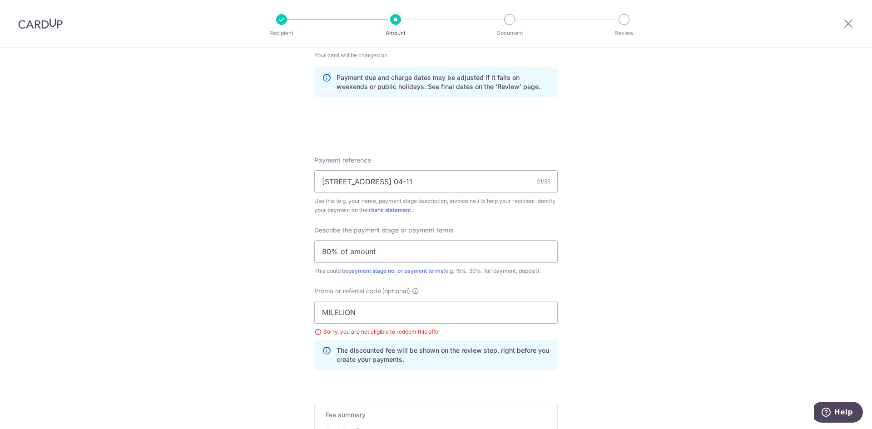
click at [520, 355] on p "The discounted fee will be shown on the review step, right before you create yo…" at bounding box center [444, 355] width 214 height 18
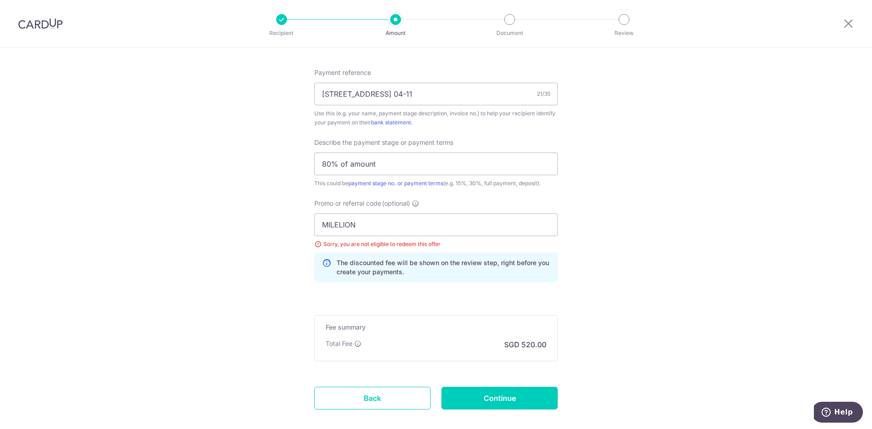
scroll to position [592, 0]
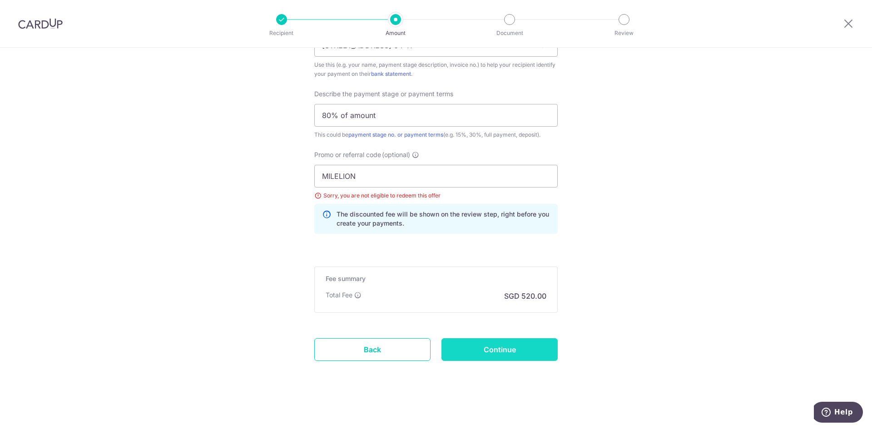
click at [527, 347] on input "Continue" at bounding box center [500, 349] width 116 height 23
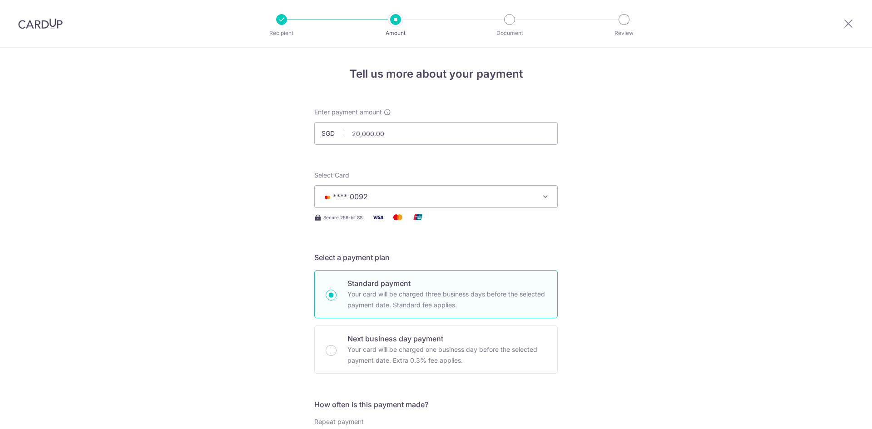
scroll to position [592, 0]
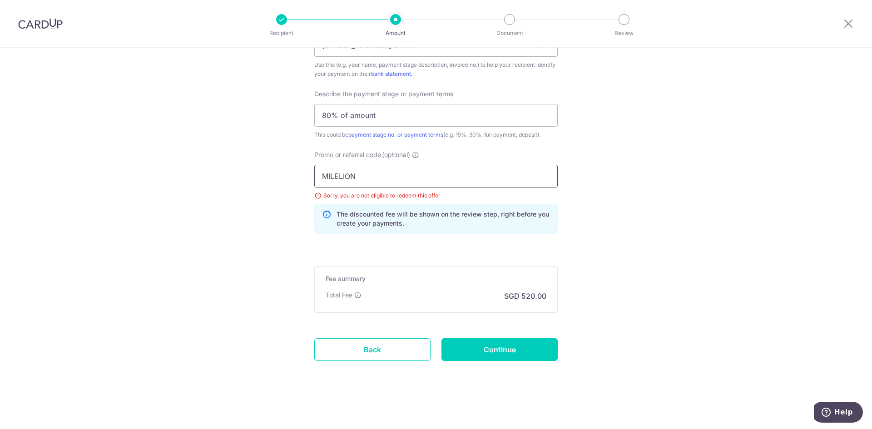
click at [379, 179] on input "MILELION" at bounding box center [435, 176] width 243 height 23
click at [418, 157] on icon at bounding box center [415, 154] width 7 height 7
click at [418, 165] on input "MILELION" at bounding box center [435, 176] width 243 height 23
click at [393, 357] on link "Back" at bounding box center [372, 349] width 116 height 23
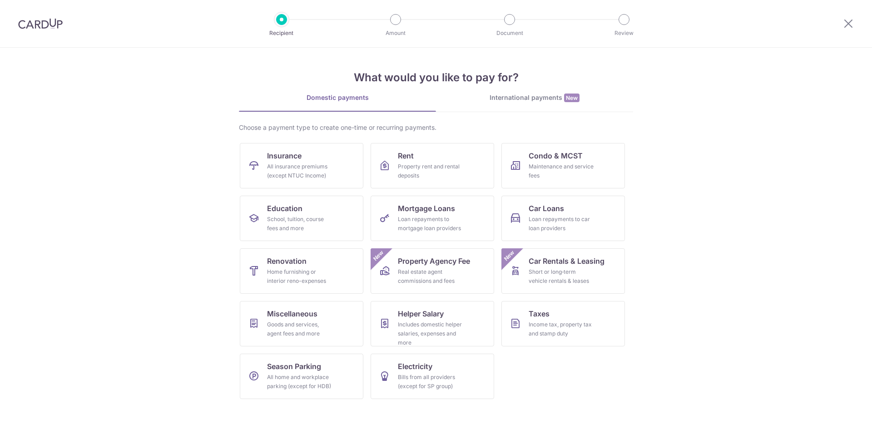
click at [42, 30] on div at bounding box center [40, 23] width 81 height 47
click at [42, 17] on div at bounding box center [40, 23] width 81 height 47
click at [41, 20] on img at bounding box center [40, 23] width 45 height 11
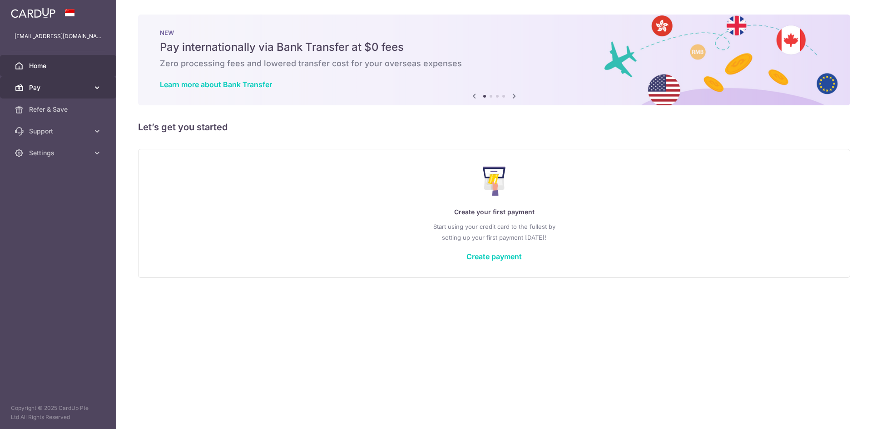
click at [83, 89] on span "Pay" at bounding box center [59, 87] width 60 height 9
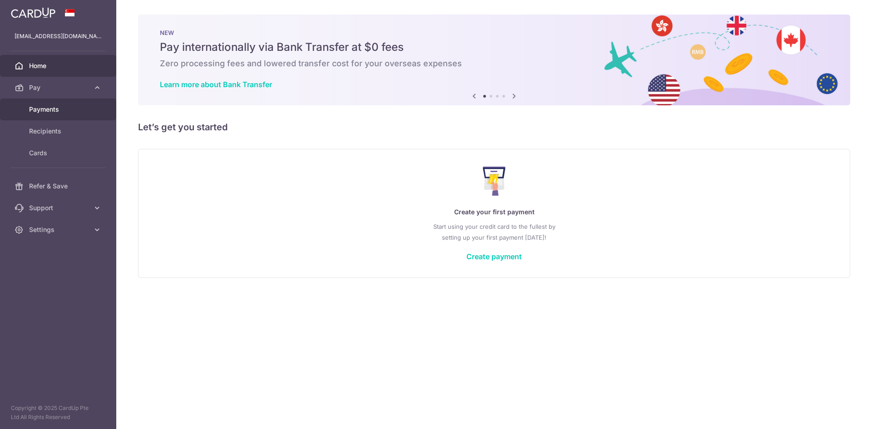
click at [84, 111] on span "Payments" at bounding box center [59, 109] width 60 height 9
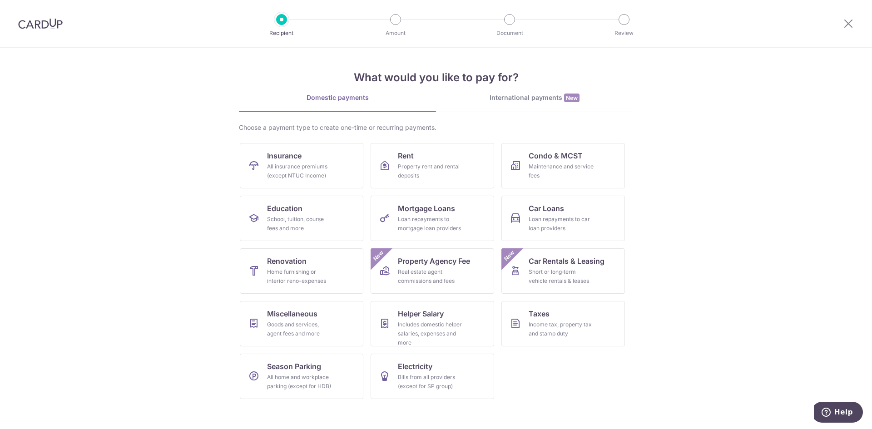
click at [40, 26] on img at bounding box center [40, 23] width 45 height 11
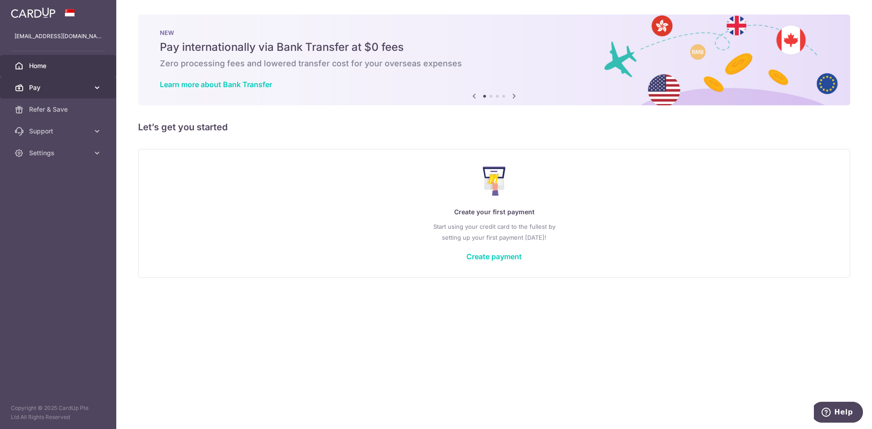
click at [85, 86] on span "Pay" at bounding box center [59, 87] width 60 height 9
drag, startPoint x: 554, startPoint y: 179, endPoint x: 594, endPoint y: 115, distance: 75.7
click at [554, 180] on div "Create your first payment Start using your credit card to the fullest by settin…" at bounding box center [494, 213] width 690 height 108
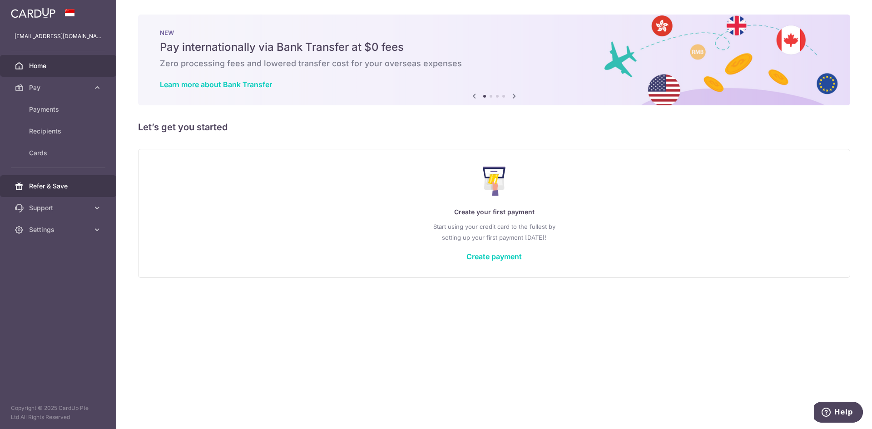
click at [79, 184] on span "Refer & Save" at bounding box center [59, 186] width 60 height 9
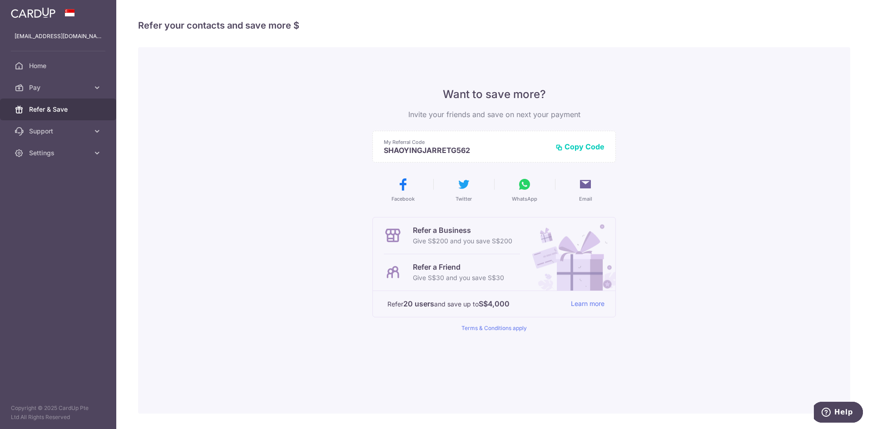
click at [62, 10] on div at bounding box center [58, 12] width 116 height 25
click at [62, 19] on div at bounding box center [58, 12] width 116 height 25
click at [48, 13] on img at bounding box center [33, 12] width 45 height 11
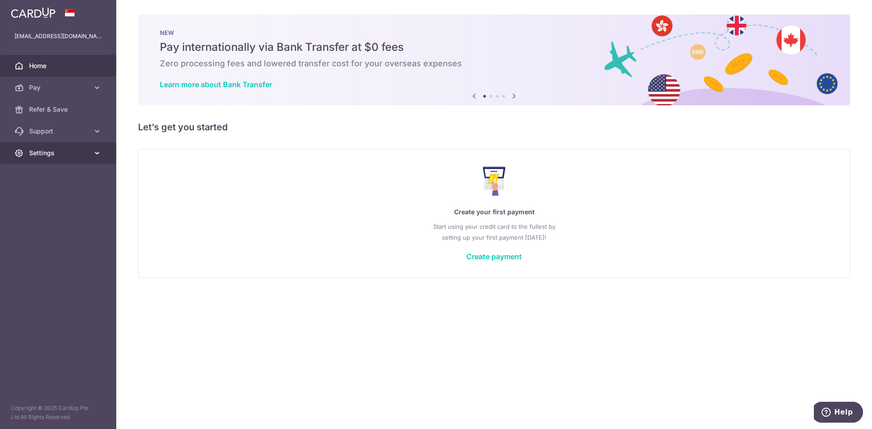
click at [78, 149] on span "Settings" at bounding box center [59, 153] width 60 height 9
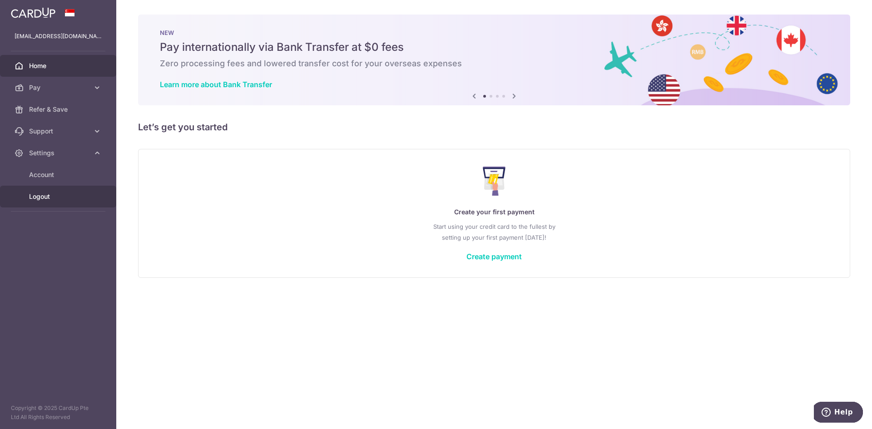
click at [62, 198] on span "Logout" at bounding box center [59, 196] width 60 height 9
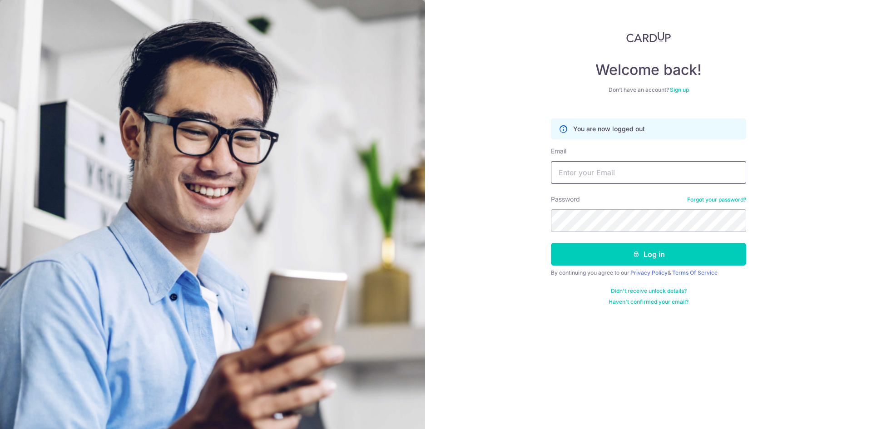
type input "[EMAIL_ADDRESS][DOMAIN_NAME]"
click at [677, 182] on input "[EMAIL_ADDRESS][DOMAIN_NAME]" at bounding box center [648, 172] width 195 height 23
click at [750, 258] on div "Log in" at bounding box center [649, 254] width 206 height 23
click at [730, 248] on button "Log in" at bounding box center [648, 254] width 195 height 23
